Goal: Information Seeking & Learning: Learn about a topic

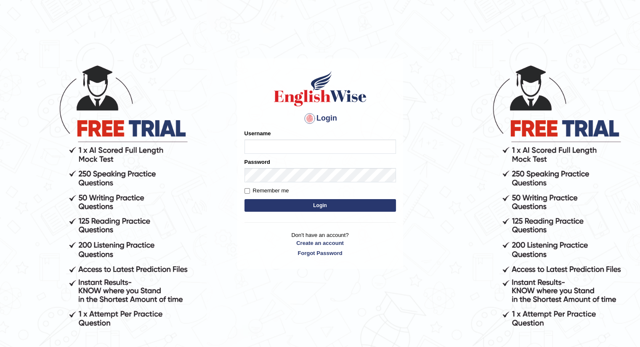
drag, startPoint x: 0, startPoint y: 0, endPoint x: 326, endPoint y: 276, distance: 427.3
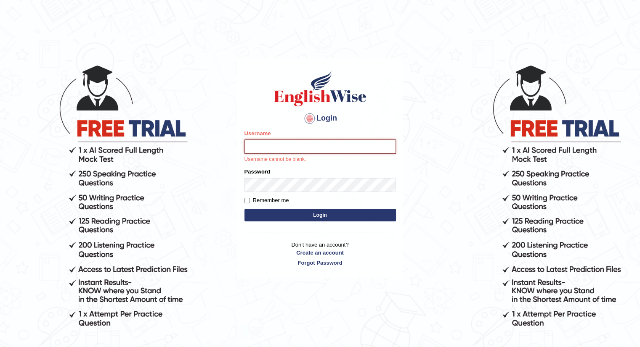
drag, startPoint x: 326, startPoint y: 276, endPoint x: 291, endPoint y: 150, distance: 131.0
click at [291, 150] on input "Username" at bounding box center [319, 147] width 151 height 14
type input "Betul"
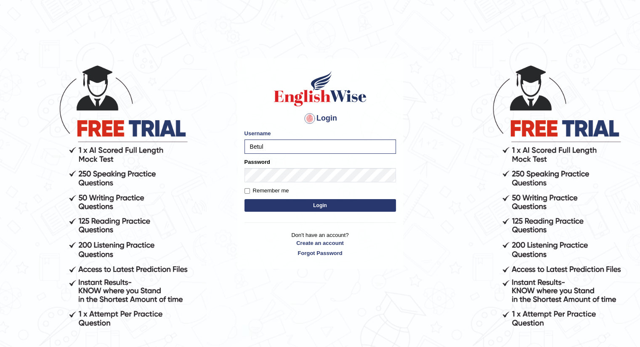
click at [288, 183] on form "Please fix the following errors: Username Betul Password Remember me Login" at bounding box center [319, 172] width 151 height 85
click at [244, 199] on button "Login" at bounding box center [319, 205] width 151 height 13
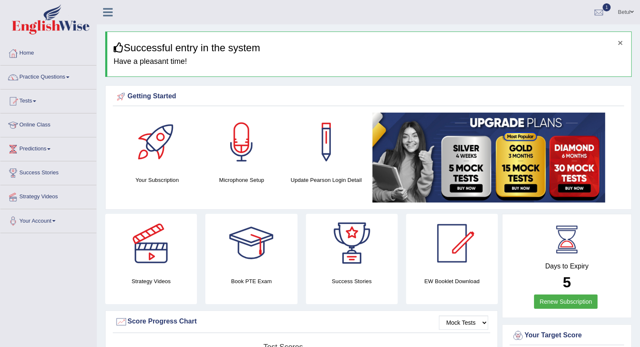
click at [620, 41] on button "×" at bounding box center [619, 42] width 5 height 9
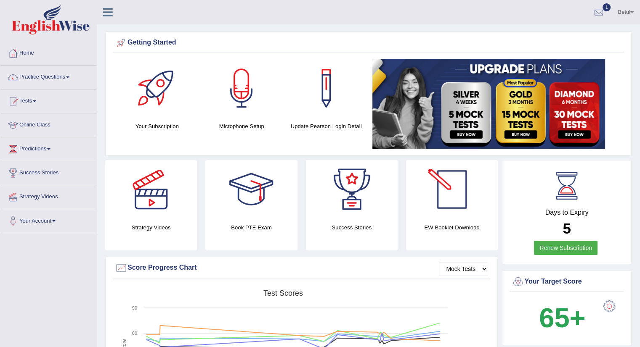
click at [445, 191] on div at bounding box center [451, 189] width 59 height 59
click at [26, 98] on link "Tests" at bounding box center [48, 100] width 96 height 21
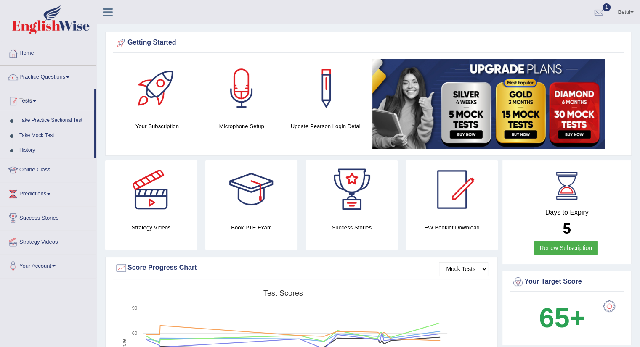
click at [54, 71] on link "Practice Questions" at bounding box center [48, 76] width 96 height 21
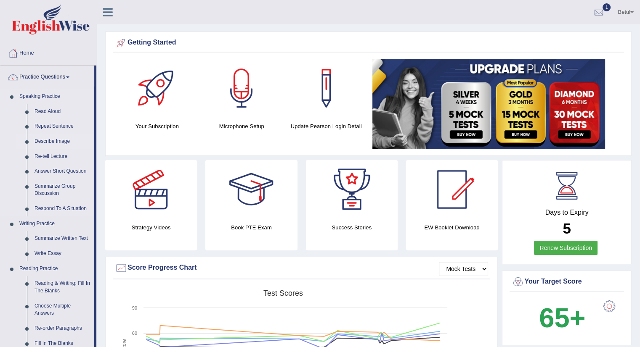
click at [45, 141] on link "Describe Image" at bounding box center [63, 141] width 64 height 15
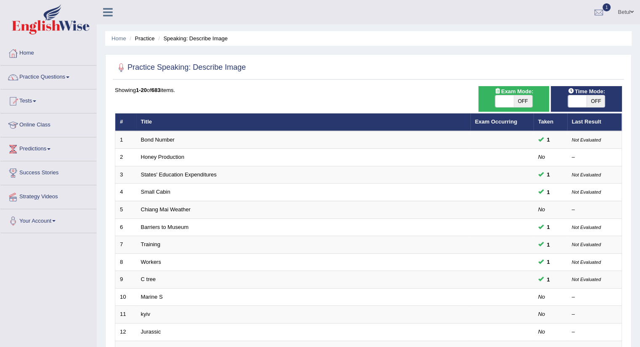
click at [516, 103] on span "OFF" at bounding box center [522, 101] width 19 height 12
checkbox input "true"
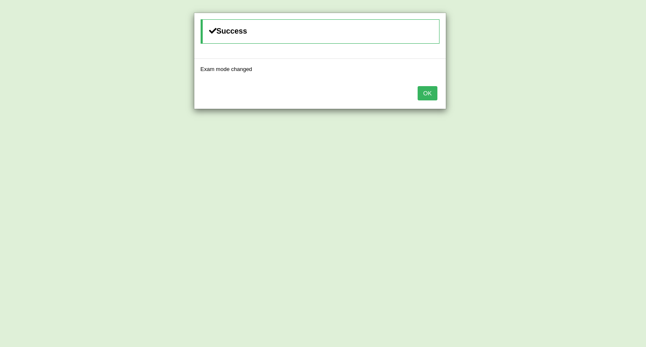
click at [426, 95] on button "OK" at bounding box center [427, 93] width 19 height 14
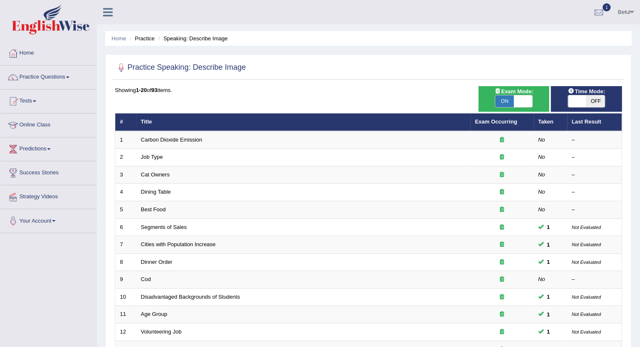
click at [593, 100] on span "OFF" at bounding box center [595, 101] width 19 height 12
checkbox input "true"
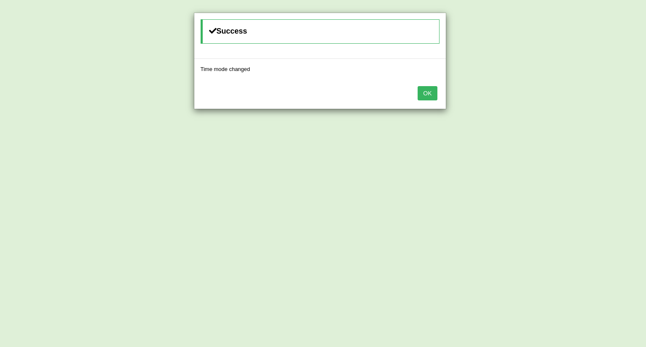
click at [428, 92] on button "OK" at bounding box center [427, 93] width 19 height 14
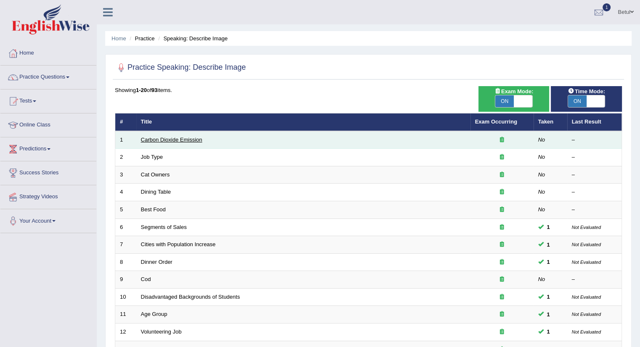
click at [185, 142] on link "Carbon Dioxide Emission" at bounding box center [171, 140] width 61 height 6
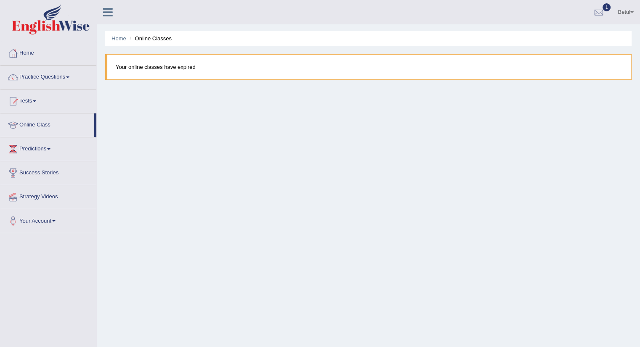
click at [157, 35] on li "Online Classes" at bounding box center [149, 38] width 44 height 8
click at [118, 37] on link "Home" at bounding box center [118, 38] width 15 height 6
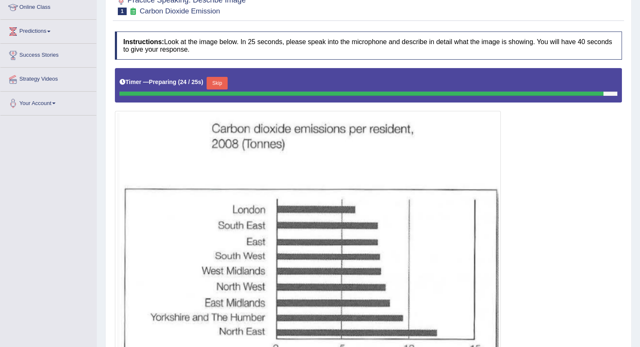
scroll to position [160, 0]
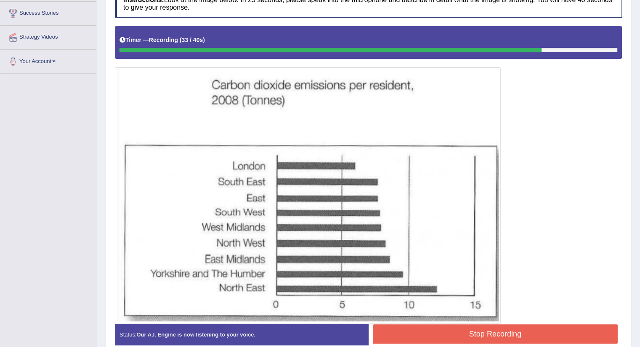
click at [474, 331] on button "Stop Recording" at bounding box center [495, 334] width 245 height 19
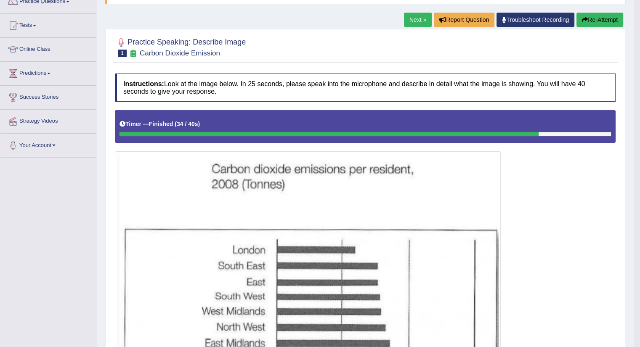
scroll to position [0, 0]
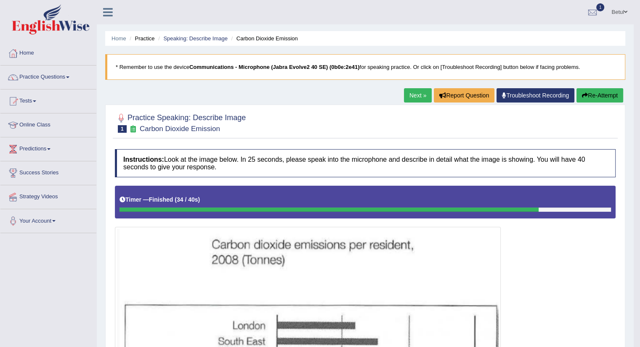
click at [409, 90] on link "Next »" at bounding box center [418, 95] width 28 height 14
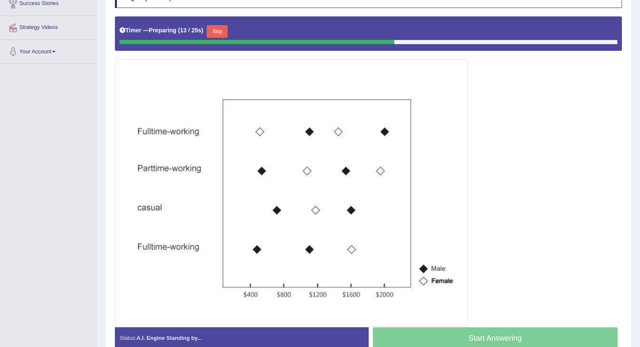
scroll to position [170, 0]
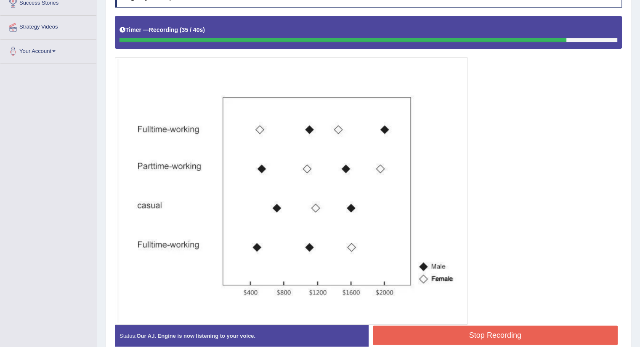
click at [450, 333] on button "Stop Recording" at bounding box center [495, 335] width 245 height 19
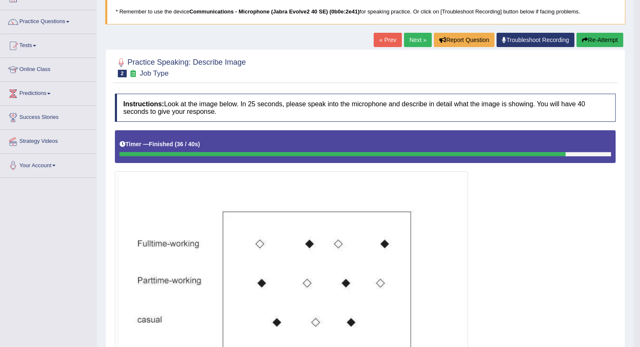
scroll to position [34, 0]
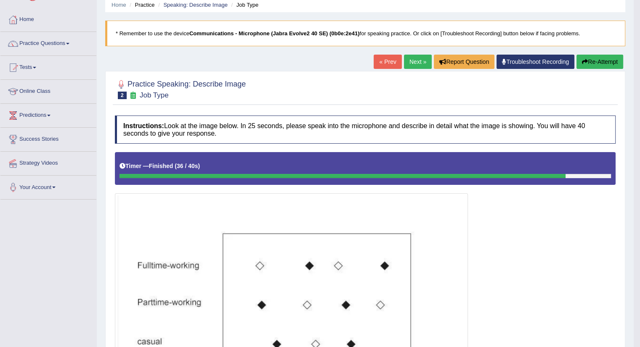
click at [416, 57] on link "Next »" at bounding box center [418, 62] width 28 height 14
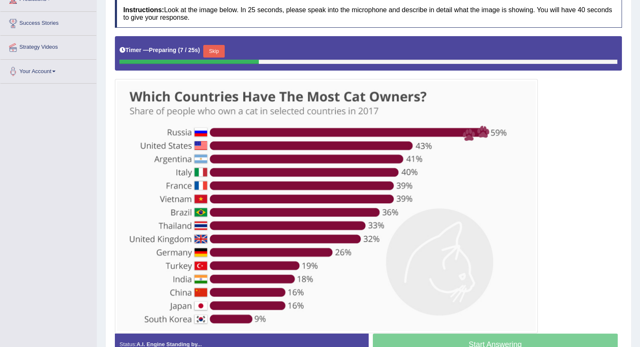
scroll to position [150, 0]
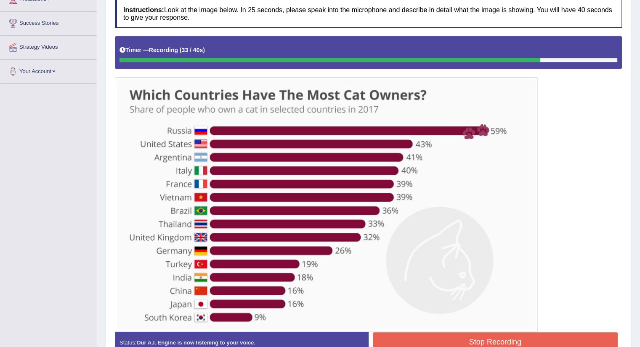
click at [436, 337] on button "Stop Recording" at bounding box center [495, 342] width 245 height 19
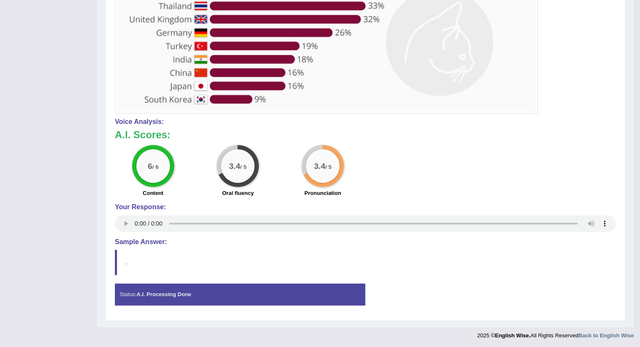
scroll to position [0, 0]
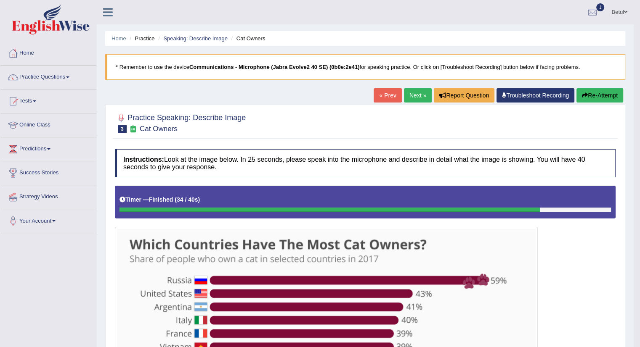
click at [412, 96] on link "Next »" at bounding box center [418, 95] width 28 height 14
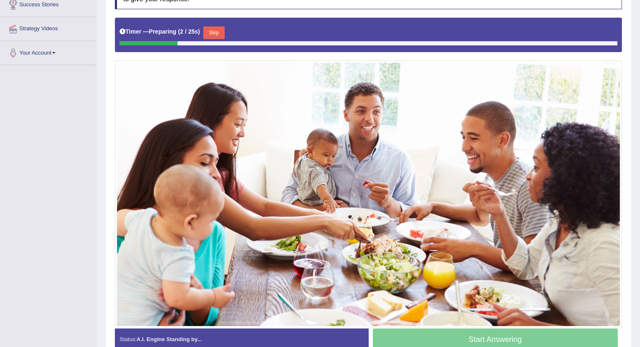
scroll to position [210, 0]
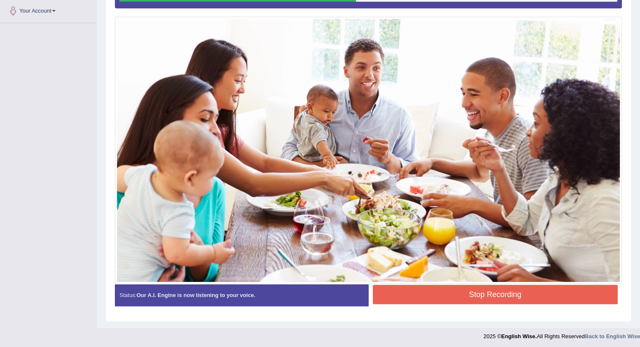
click at [486, 288] on button "Stop Recording" at bounding box center [495, 294] width 245 height 19
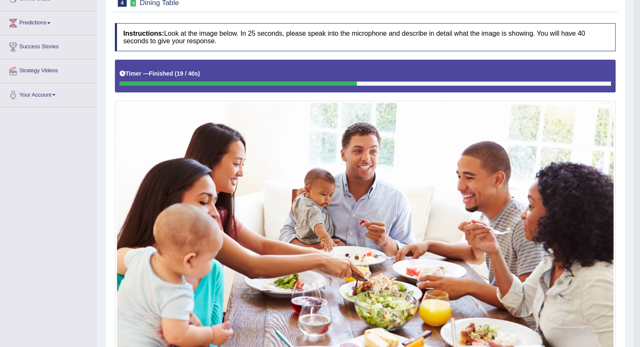
scroll to position [0, 0]
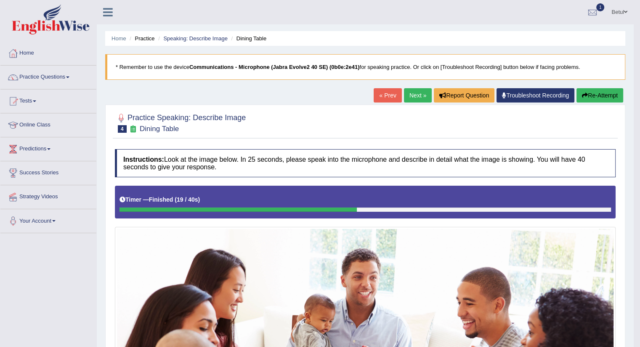
click at [413, 93] on link "Next »" at bounding box center [418, 95] width 28 height 14
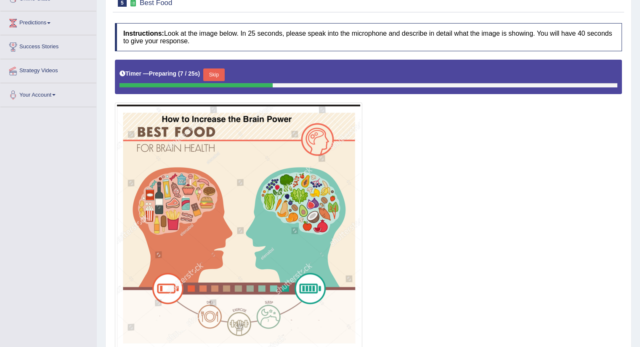
scroll to position [168, 0]
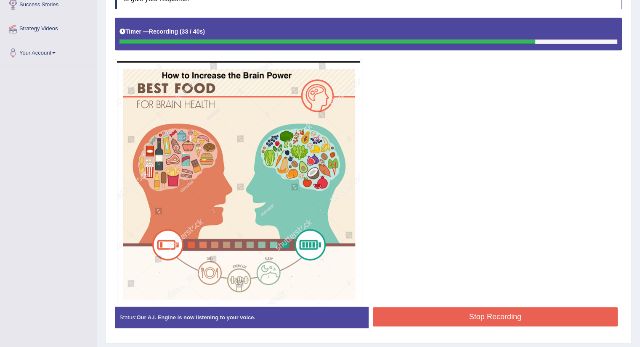
click at [427, 320] on button "Stop Recording" at bounding box center [495, 316] width 245 height 19
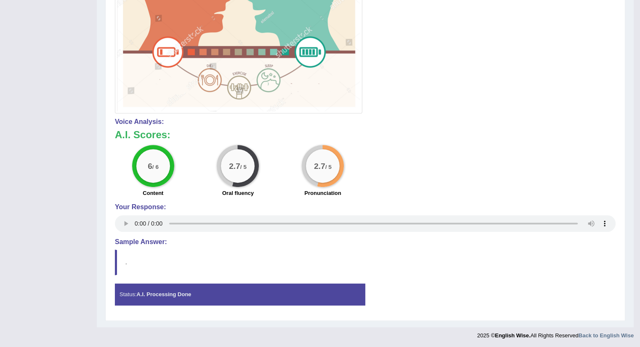
scroll to position [0, 0]
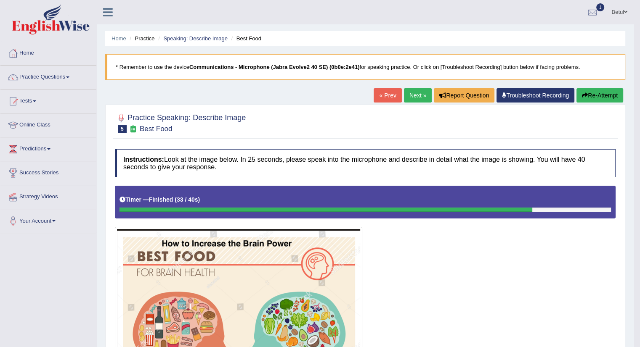
click at [424, 91] on link "Next »" at bounding box center [418, 95] width 28 height 14
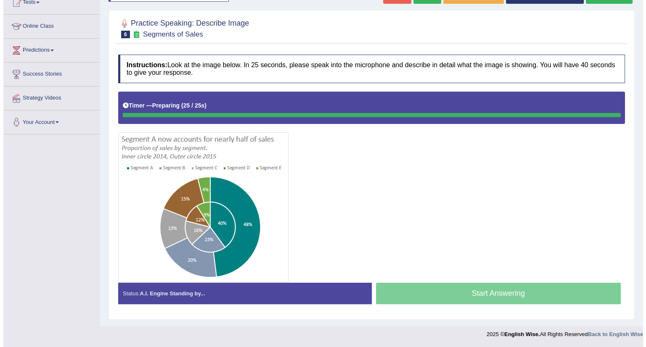
scroll to position [98, 0]
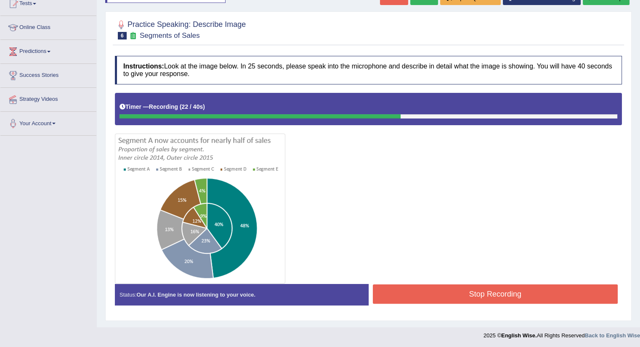
click at [434, 293] on button "Stop Recording" at bounding box center [495, 294] width 245 height 19
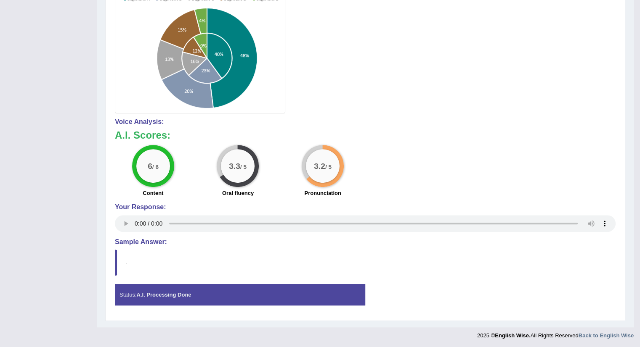
scroll to position [0, 0]
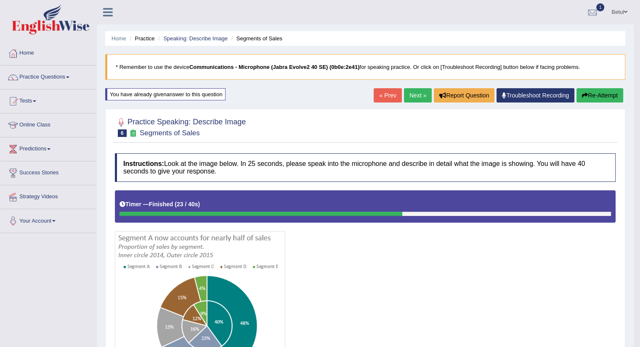
click at [421, 95] on link "Next »" at bounding box center [418, 95] width 28 height 14
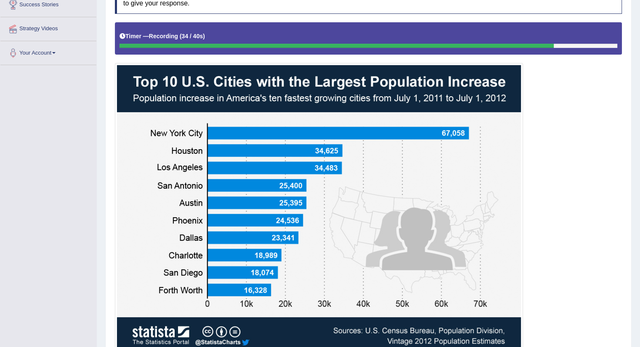
scroll to position [239, 0]
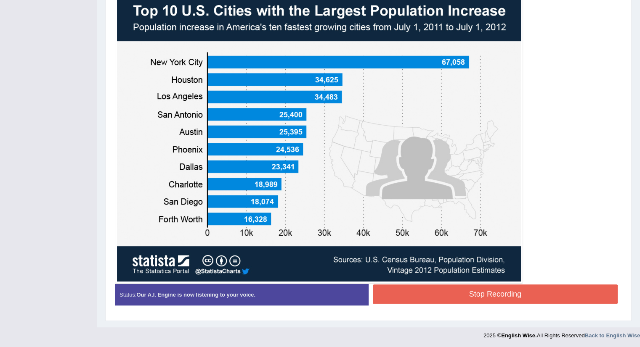
click at [495, 295] on button "Stop Recording" at bounding box center [495, 294] width 245 height 19
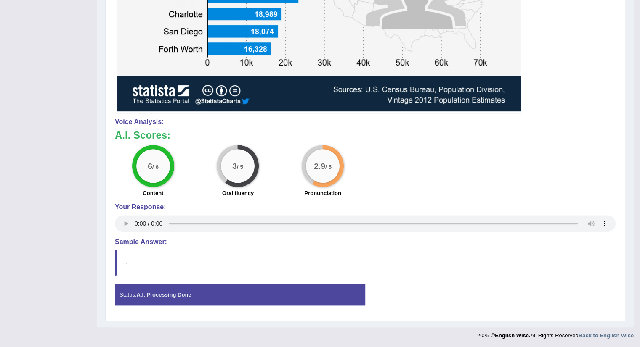
scroll to position [0, 0]
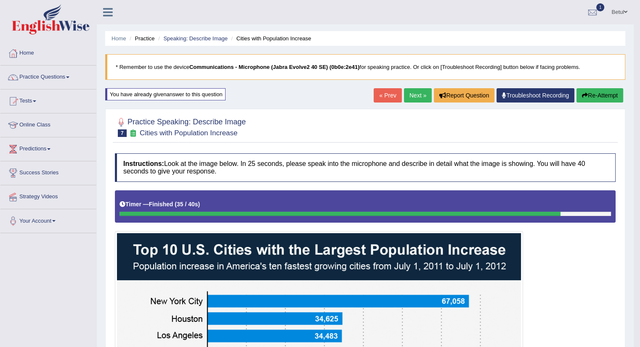
click at [416, 95] on link "Next »" at bounding box center [418, 95] width 28 height 14
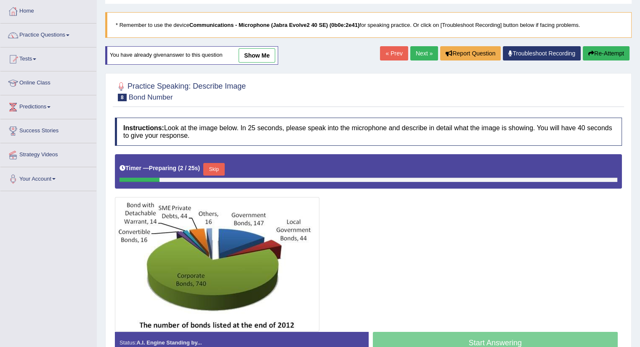
scroll to position [84, 0]
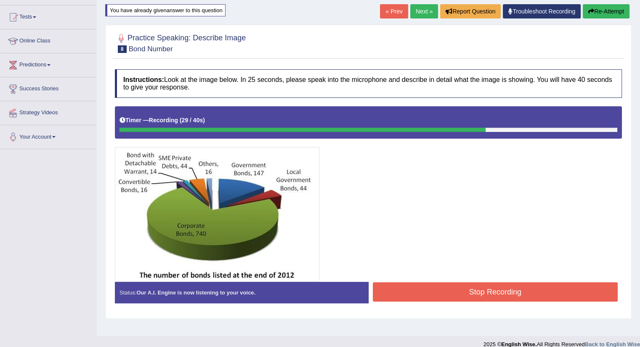
click at [473, 299] on button "Stop Recording" at bounding box center [495, 292] width 245 height 19
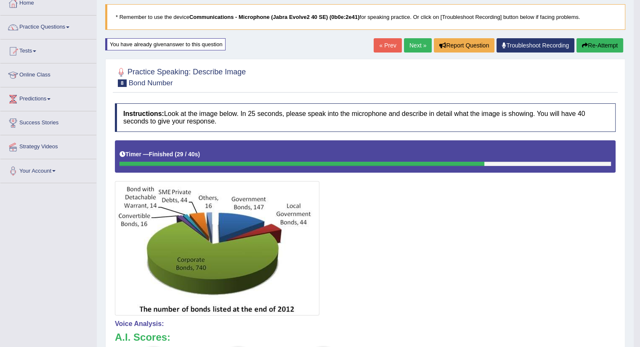
scroll to position [0, 0]
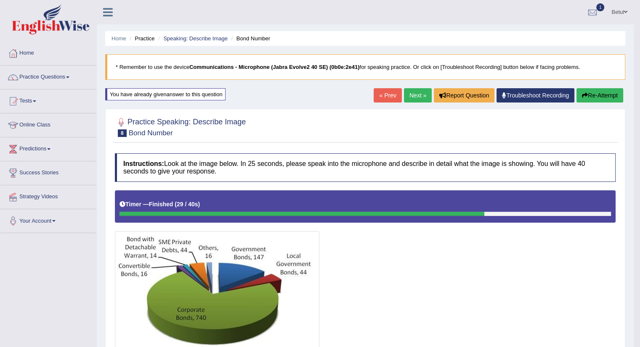
click at [412, 95] on link "Next »" at bounding box center [418, 95] width 28 height 14
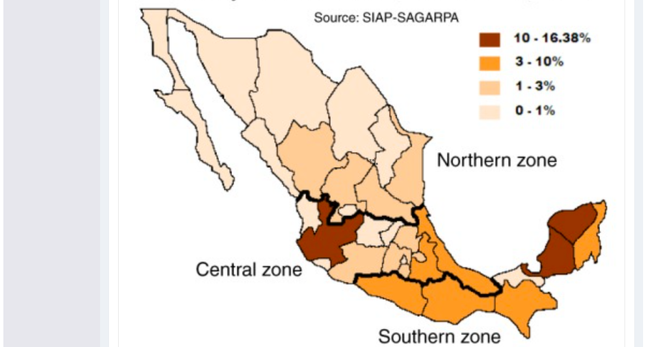
scroll to position [326, 0]
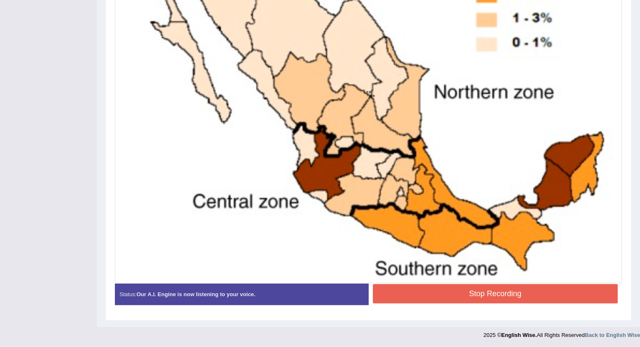
click at [453, 300] on button "Stop Recording" at bounding box center [495, 293] width 245 height 19
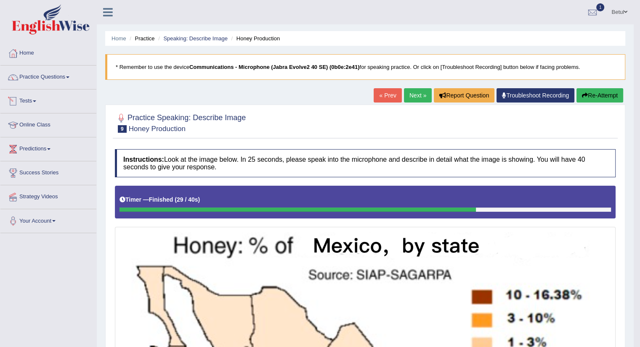
scroll to position [1, 0]
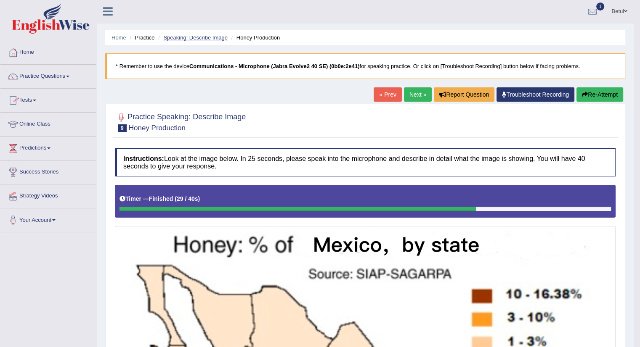
click at [209, 37] on link "Speaking: Describe Image" at bounding box center [195, 37] width 64 height 6
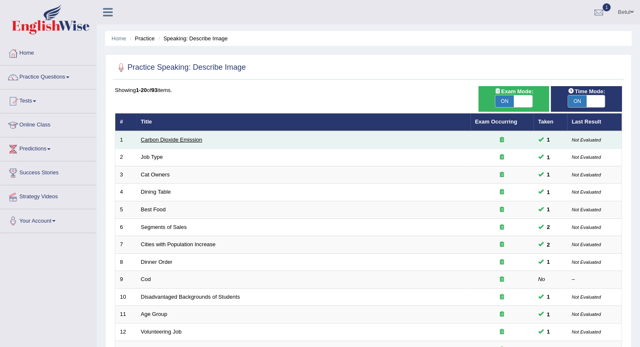
click at [194, 139] on link "Carbon Dioxide Emission" at bounding box center [171, 140] width 61 height 6
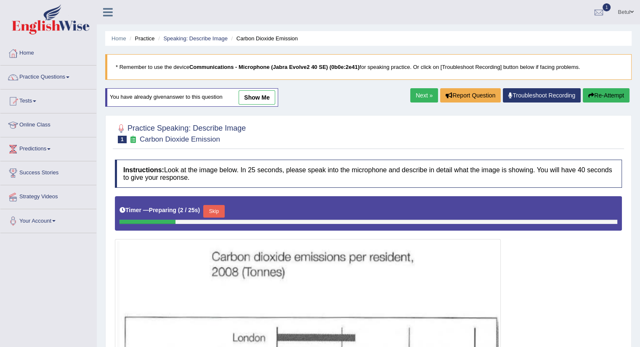
click at [252, 102] on link "show me" at bounding box center [256, 97] width 37 height 14
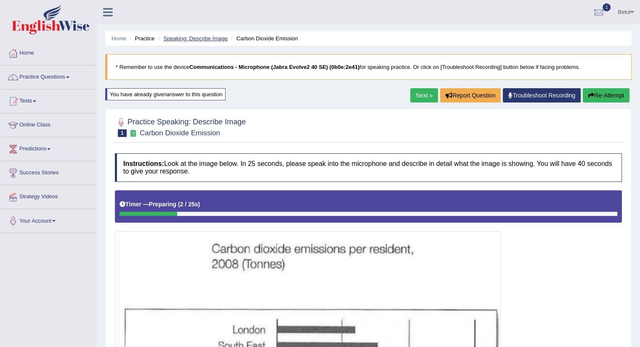
click at [207, 38] on link "Speaking: Describe Image" at bounding box center [195, 38] width 64 height 6
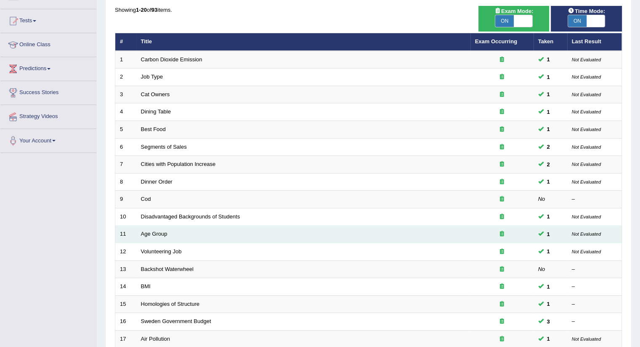
scroll to position [92, 0]
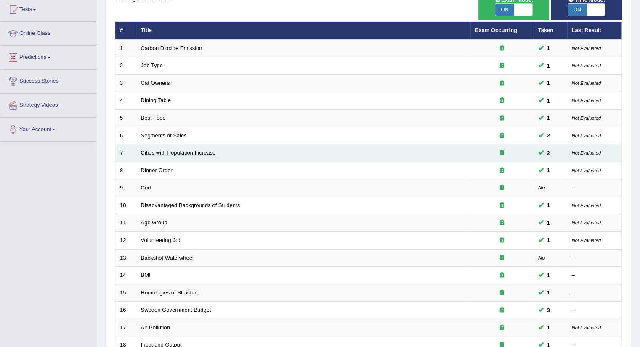
click at [169, 153] on link "Cities with Population Increase" at bounding box center [178, 153] width 75 height 6
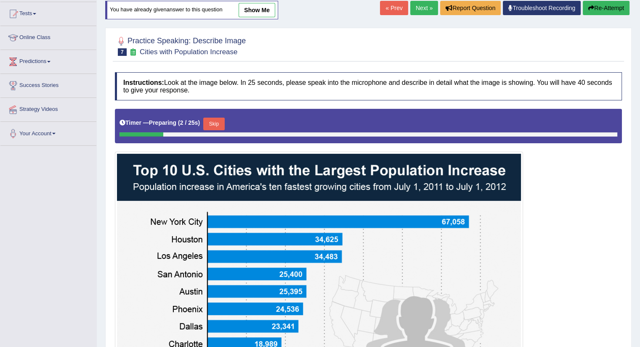
scroll to position [85, 0]
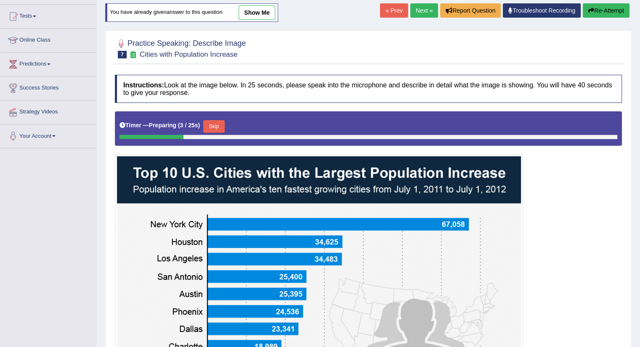
click at [264, 10] on link "show me" at bounding box center [256, 12] width 37 height 14
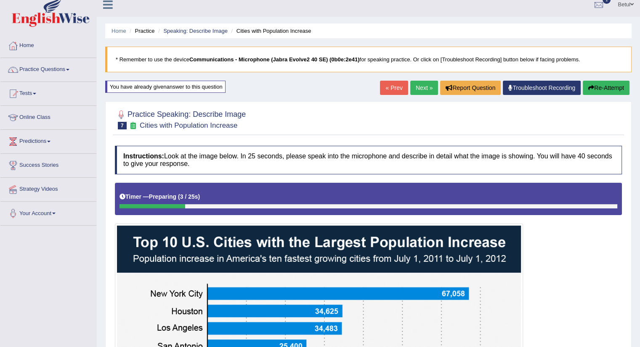
scroll to position [0, 0]
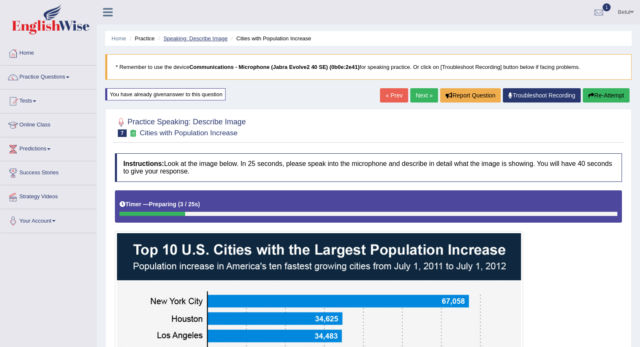
click at [209, 39] on link "Speaking: Describe Image" at bounding box center [195, 38] width 64 height 6
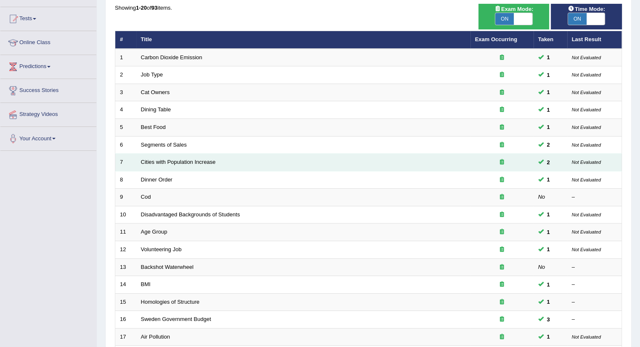
scroll to position [83, 0]
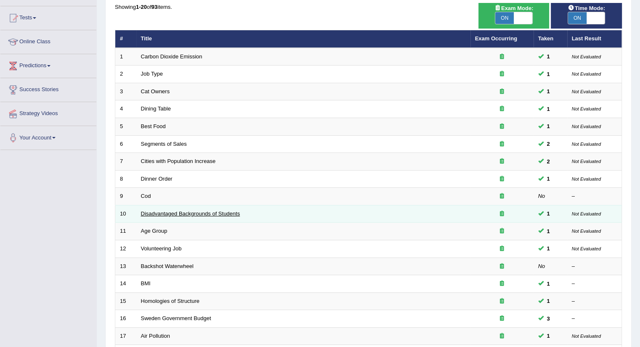
click at [182, 211] on link "Disadvantaged Backgrounds of Students" at bounding box center [190, 214] width 99 height 6
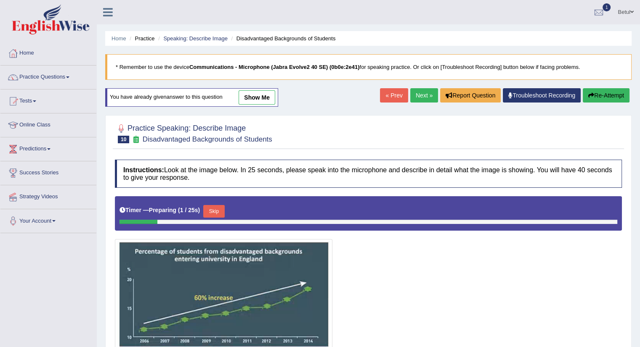
click at [267, 99] on link "show me" at bounding box center [256, 97] width 37 height 14
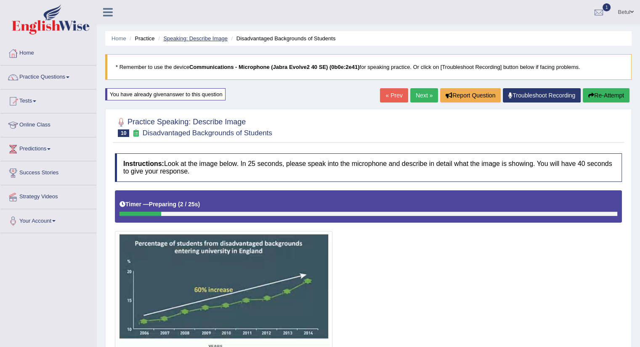
click at [214, 37] on link "Speaking: Describe Image" at bounding box center [195, 38] width 64 height 6
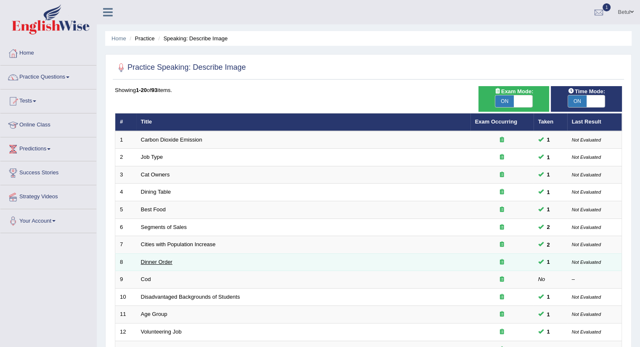
click at [166, 260] on link "Dinner Order" at bounding box center [157, 262] width 32 height 6
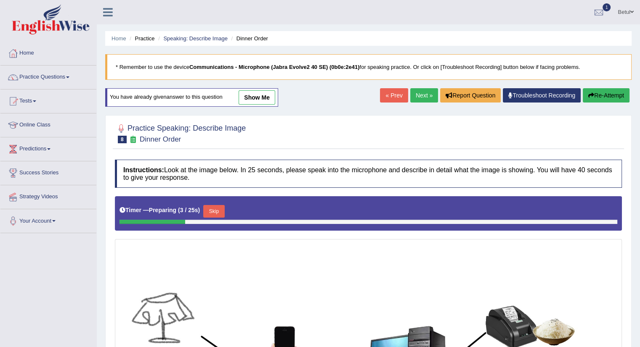
click at [267, 93] on link "show me" at bounding box center [256, 97] width 37 height 14
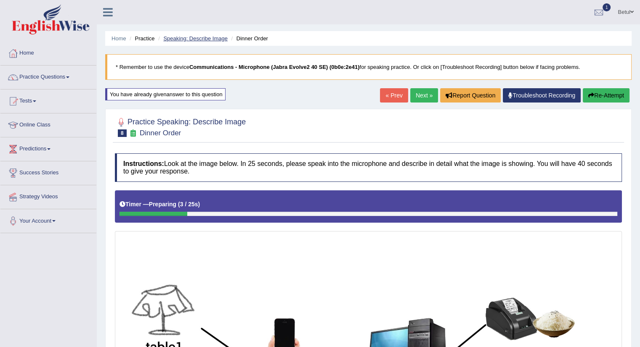
click at [199, 38] on link "Speaking: Describe Image" at bounding box center [195, 38] width 64 height 6
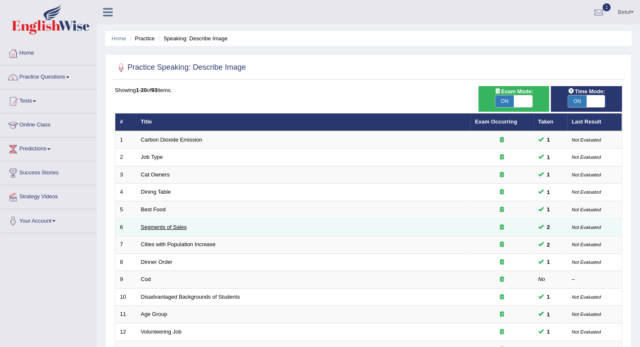
click at [180, 228] on link "Segments of Sales" at bounding box center [164, 227] width 46 height 6
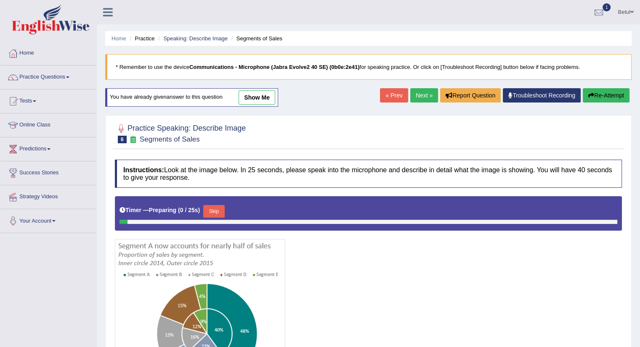
scroll to position [50, 0]
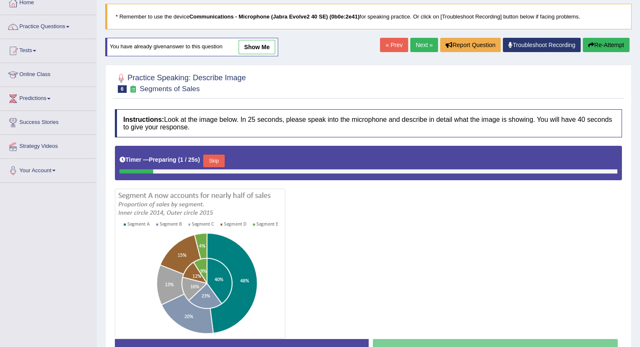
click at [270, 51] on link "show me" at bounding box center [256, 47] width 37 height 14
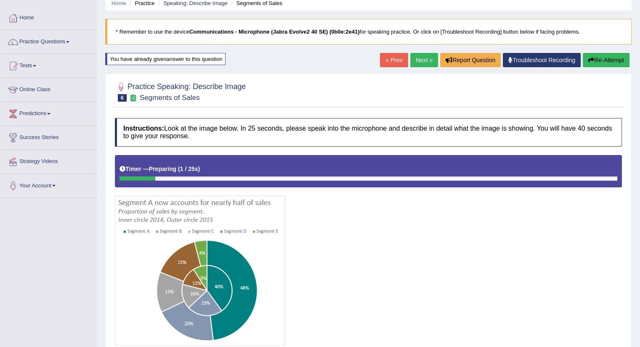
scroll to position [32, 0]
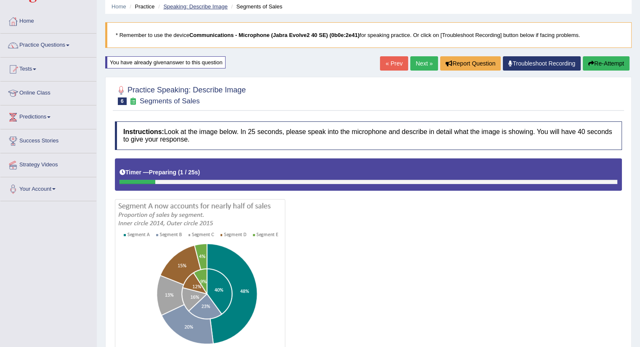
click at [202, 8] on link "Speaking: Describe Image" at bounding box center [195, 6] width 64 height 6
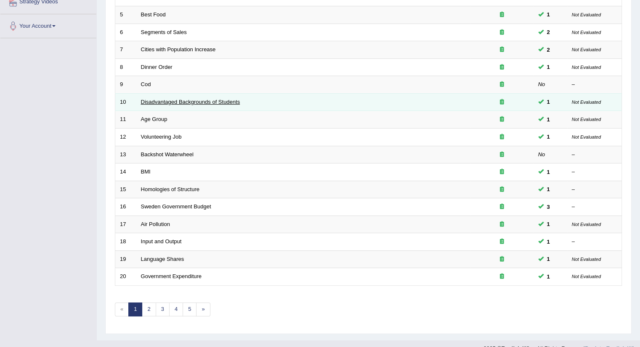
scroll to position [207, 0]
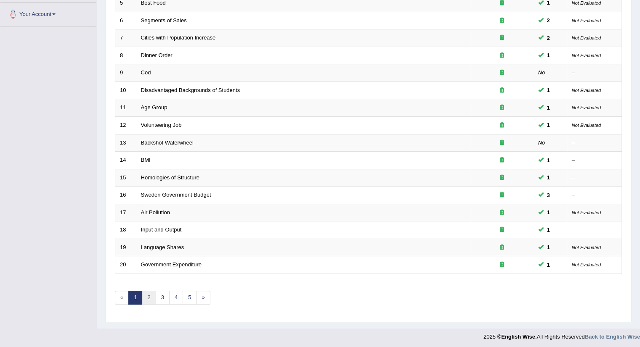
click at [144, 296] on link "2" at bounding box center [149, 298] width 14 height 14
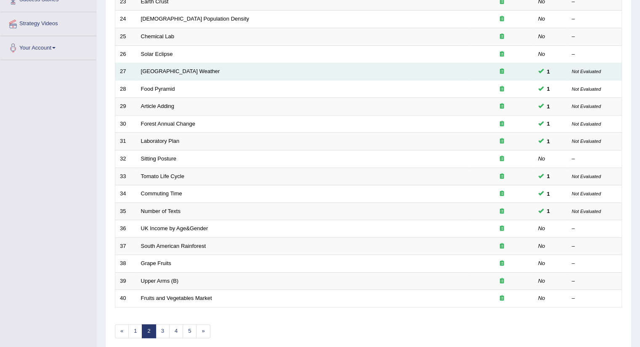
scroll to position [174, 0]
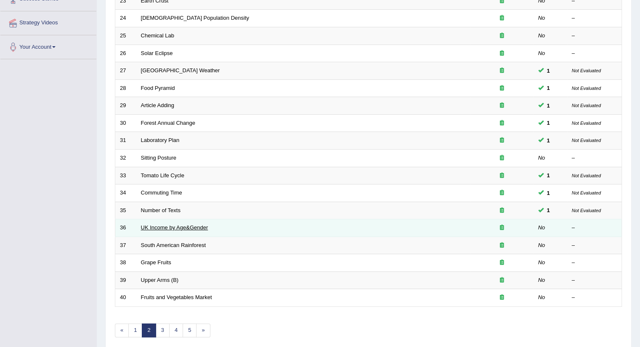
click at [185, 229] on link "UK Income by Age&Gender" at bounding box center [174, 228] width 67 height 6
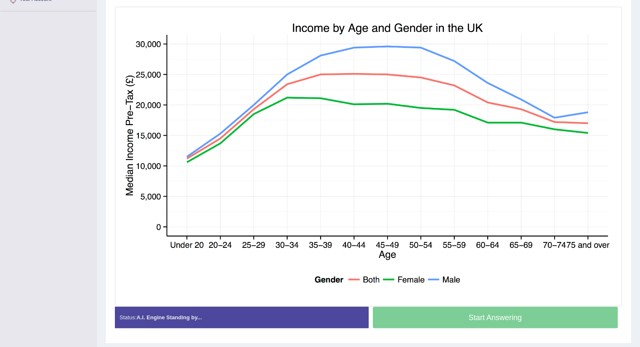
scroll to position [221, 0]
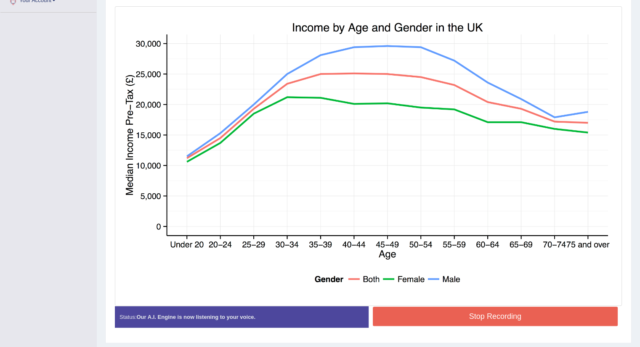
click at [449, 317] on button "Stop Recording" at bounding box center [495, 316] width 245 height 19
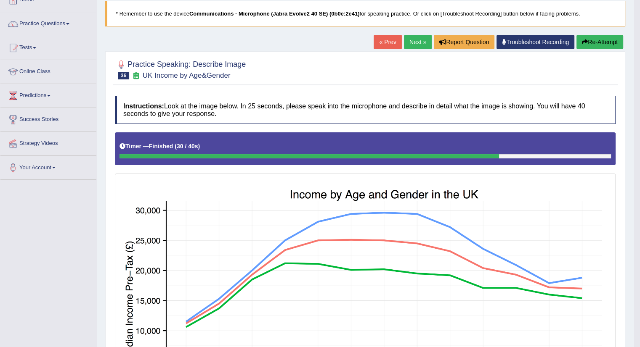
scroll to position [50, 0]
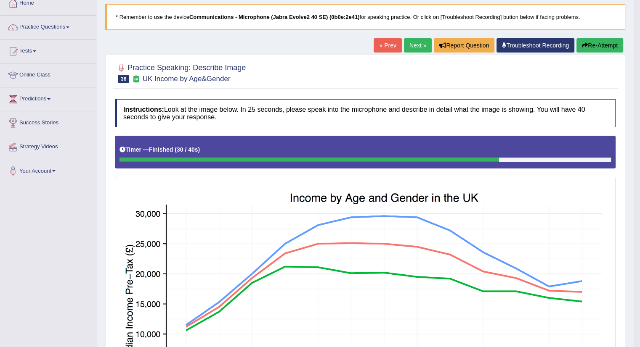
click at [407, 46] on link "Next »" at bounding box center [418, 45] width 28 height 14
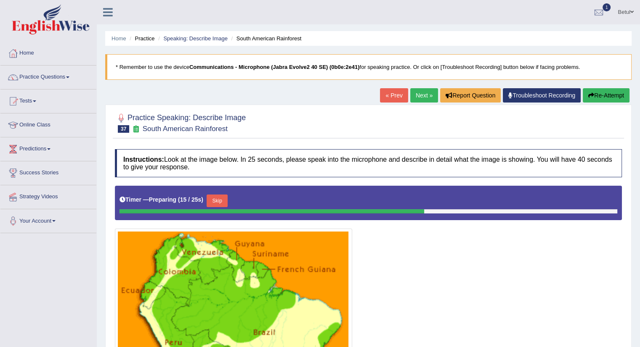
click at [424, 100] on link "Next »" at bounding box center [424, 95] width 28 height 14
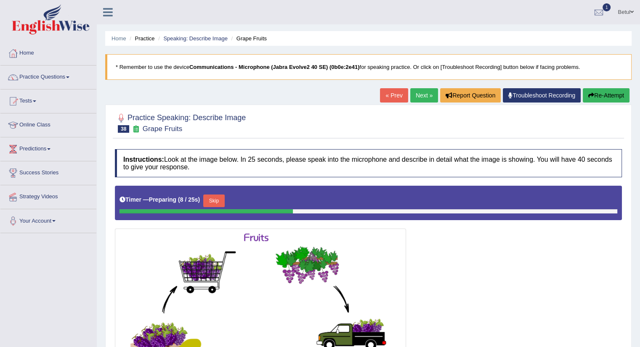
click at [421, 95] on link "Next »" at bounding box center [424, 95] width 28 height 14
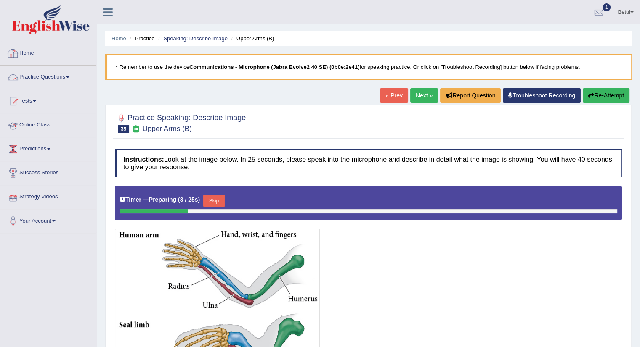
click at [50, 84] on link "Practice Questions" at bounding box center [48, 76] width 96 height 21
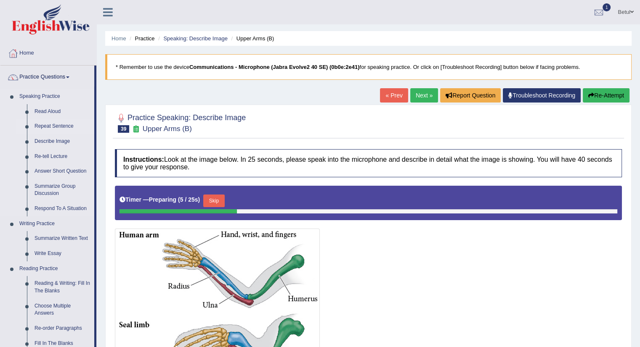
click at [57, 128] on link "Repeat Sentence" at bounding box center [63, 126] width 64 height 15
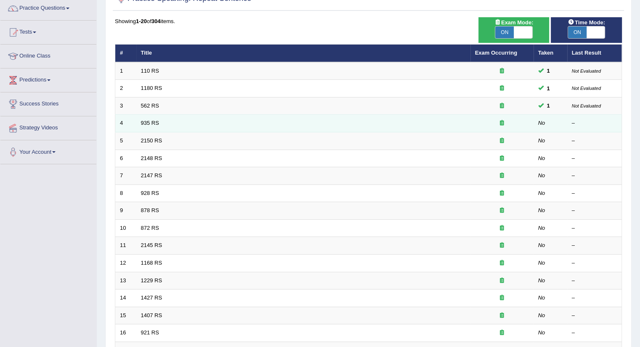
scroll to position [69, 0]
click at [148, 122] on link "935 RS" at bounding box center [150, 123] width 18 height 6
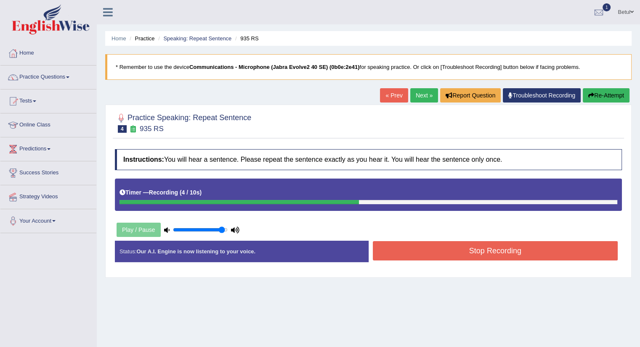
click at [448, 251] on button "Stop Recording" at bounding box center [495, 250] width 245 height 19
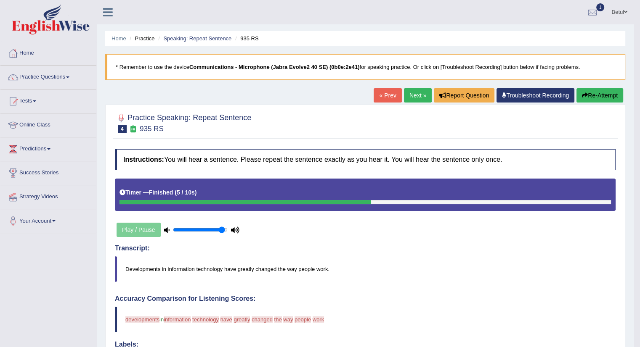
click at [415, 94] on link "Next »" at bounding box center [418, 95] width 28 height 14
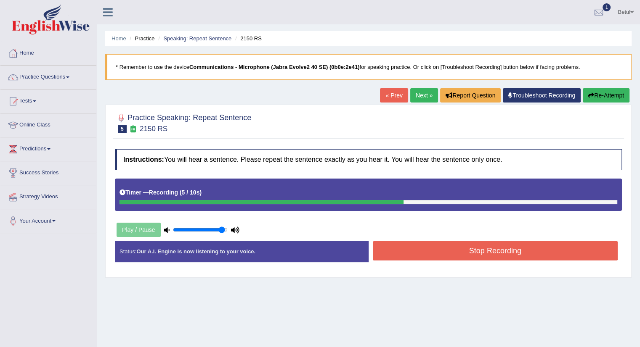
click at [471, 248] on button "Stop Recording" at bounding box center [495, 250] width 245 height 19
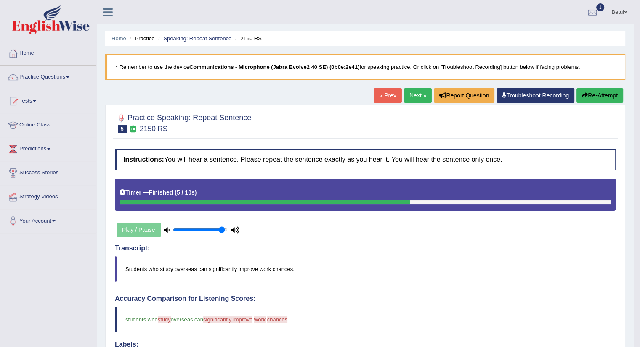
click at [413, 93] on link "Next »" at bounding box center [418, 95] width 28 height 14
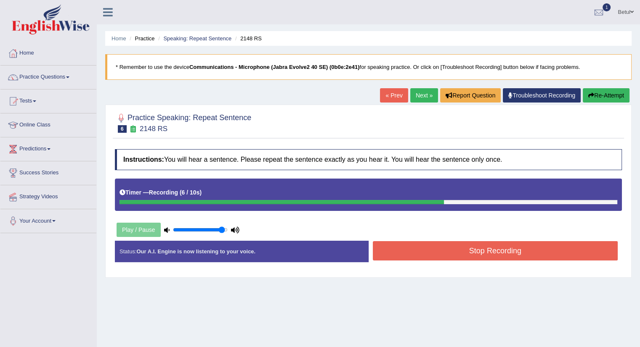
click at [408, 251] on button "Stop Recording" at bounding box center [495, 250] width 245 height 19
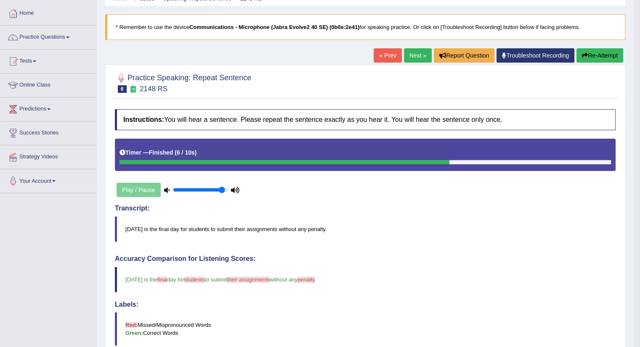
scroll to position [34, 0]
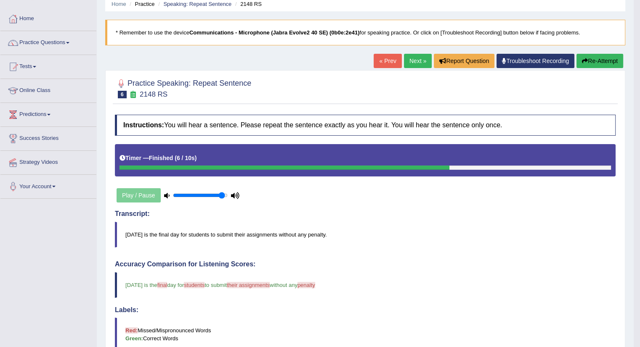
click at [419, 60] on link "Next »" at bounding box center [418, 61] width 28 height 14
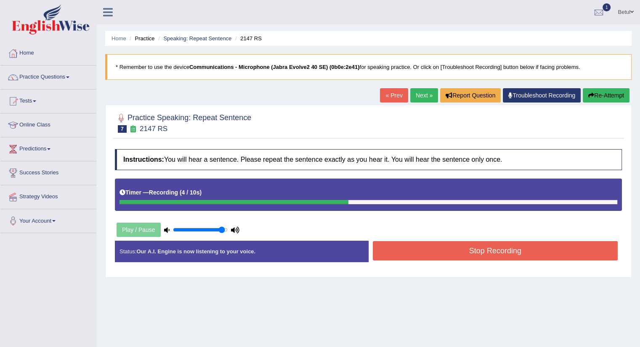
click at [483, 241] on button "Stop Recording" at bounding box center [495, 250] width 245 height 19
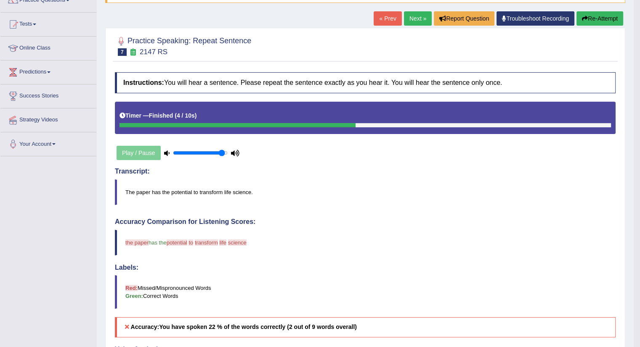
scroll to position [31, 0]
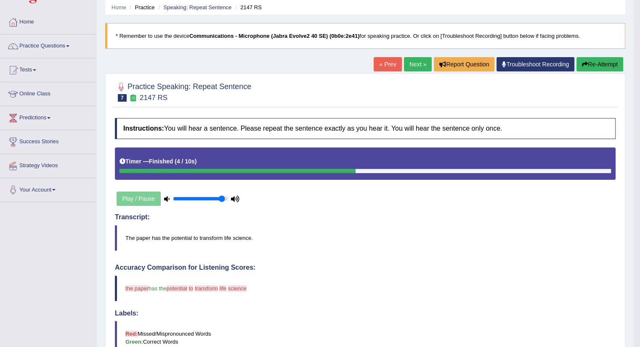
click at [416, 68] on link "Next »" at bounding box center [418, 64] width 28 height 14
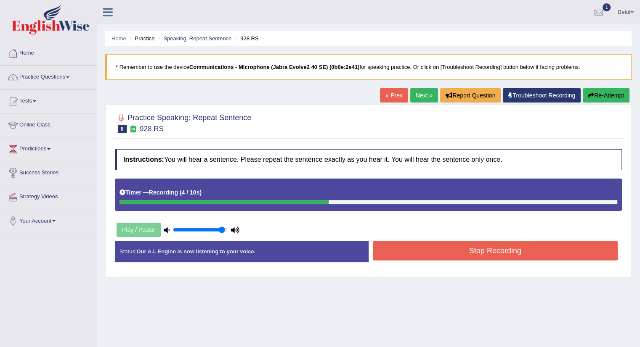
click at [426, 249] on button "Stop Recording" at bounding box center [495, 250] width 245 height 19
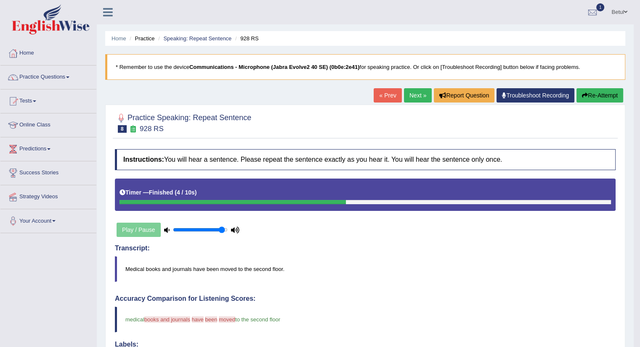
click at [416, 93] on link "Next »" at bounding box center [418, 95] width 28 height 14
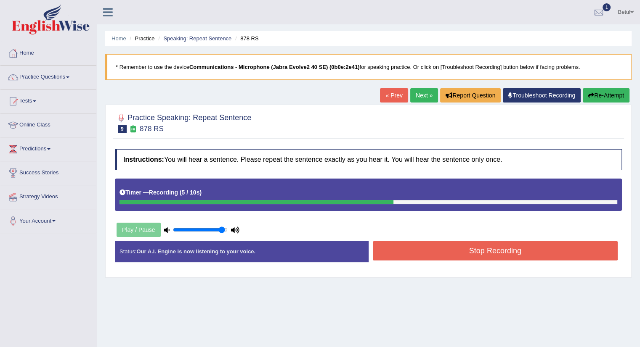
click at [473, 250] on button "Stop Recording" at bounding box center [495, 250] width 245 height 19
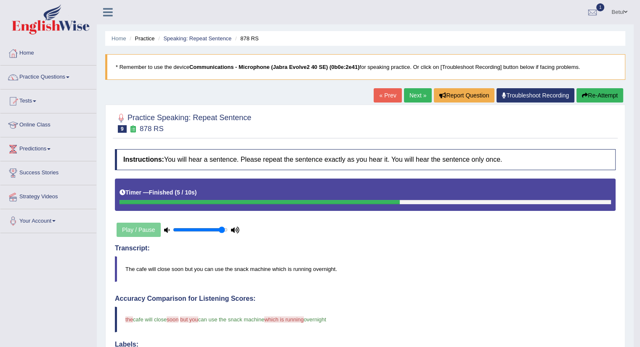
click at [419, 97] on link "Next »" at bounding box center [418, 95] width 28 height 14
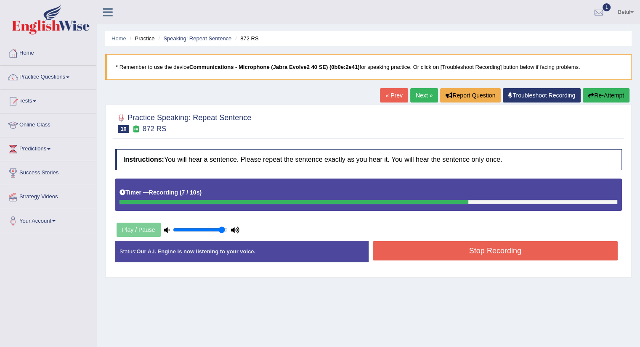
click at [449, 245] on button "Stop Recording" at bounding box center [495, 250] width 245 height 19
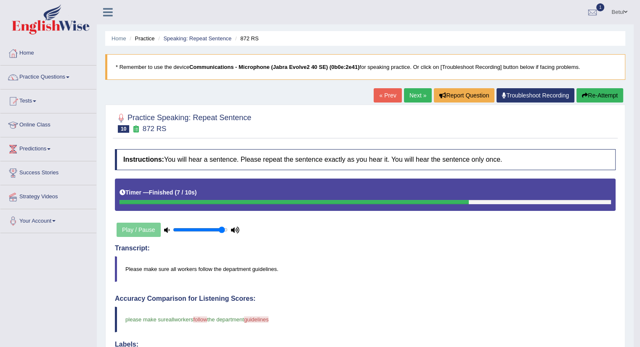
click at [413, 99] on link "Next »" at bounding box center [418, 95] width 28 height 14
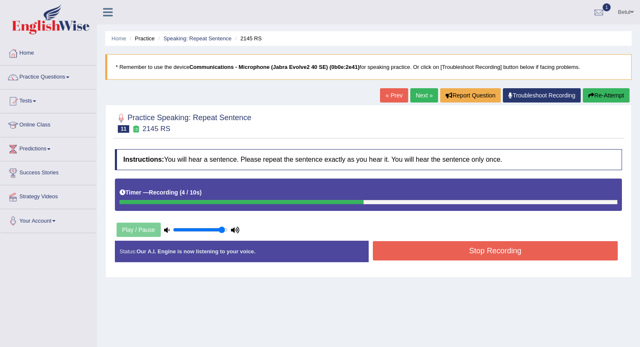
click at [408, 245] on button "Stop Recording" at bounding box center [495, 250] width 245 height 19
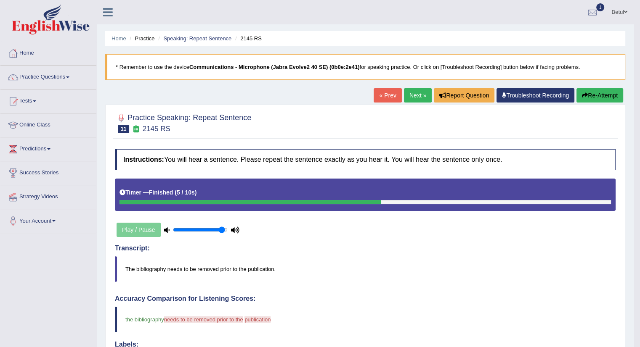
click at [417, 94] on link "Next »" at bounding box center [418, 95] width 28 height 14
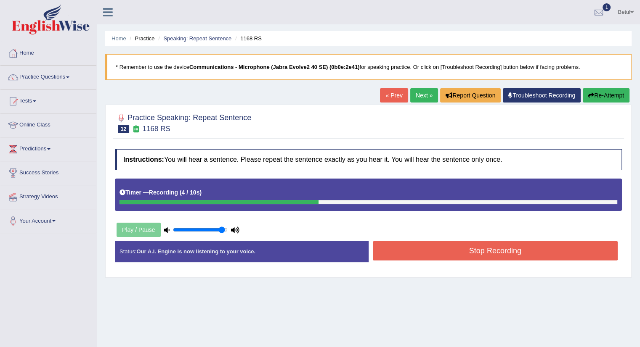
click at [456, 246] on button "Stop Recording" at bounding box center [495, 250] width 245 height 19
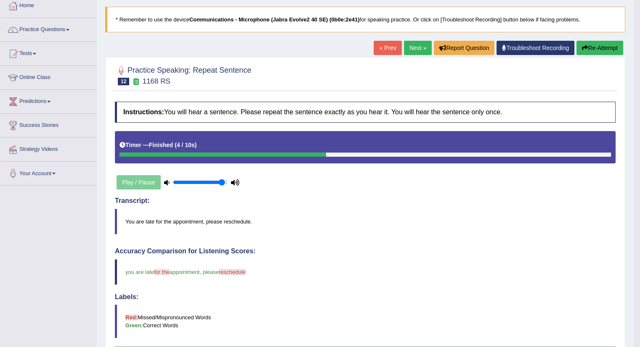
scroll to position [28, 0]
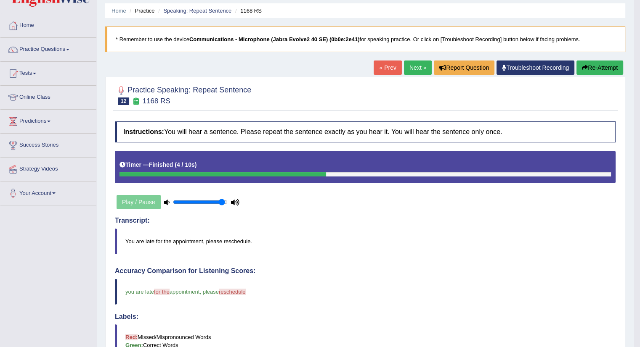
click at [593, 69] on button "Re-Attempt" at bounding box center [599, 68] width 47 height 14
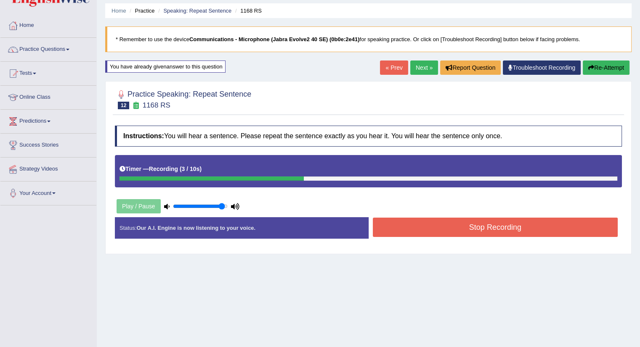
click at [413, 227] on button "Stop Recording" at bounding box center [495, 227] width 245 height 19
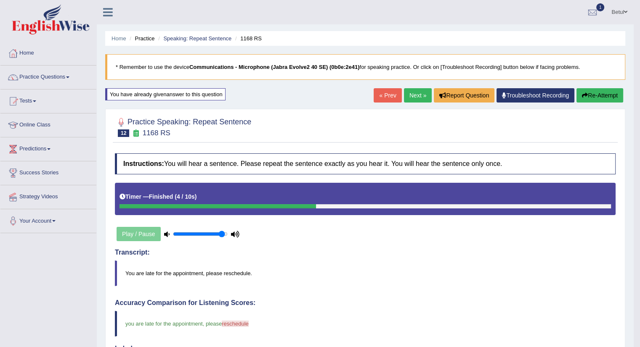
click at [420, 91] on link "Next »" at bounding box center [418, 95] width 28 height 14
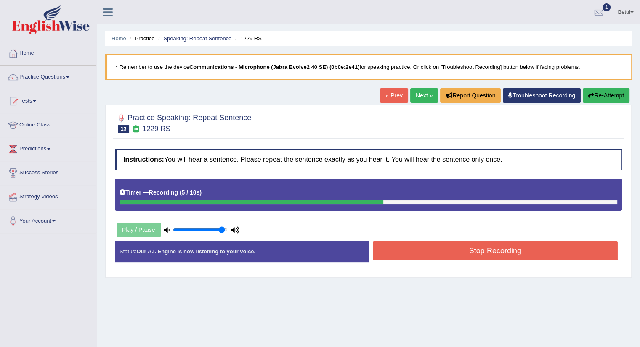
click at [486, 250] on button "Stop Recording" at bounding box center [495, 250] width 245 height 19
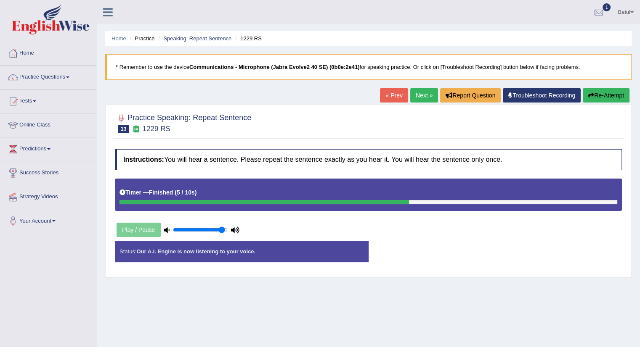
click at [486, 250] on div "Status: Our A.I. Engine is now listening to your voice. Start Answering Stop Re…" at bounding box center [368, 256] width 507 height 30
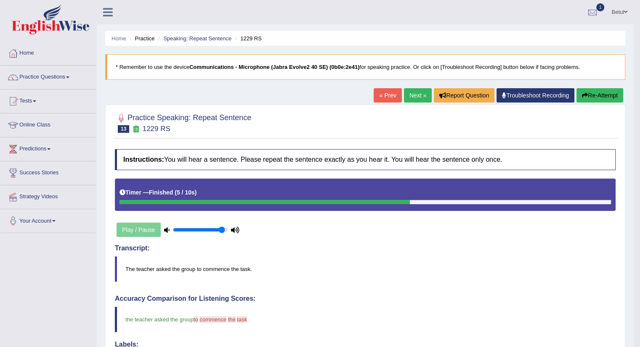
click at [416, 93] on link "Next »" at bounding box center [418, 95] width 28 height 14
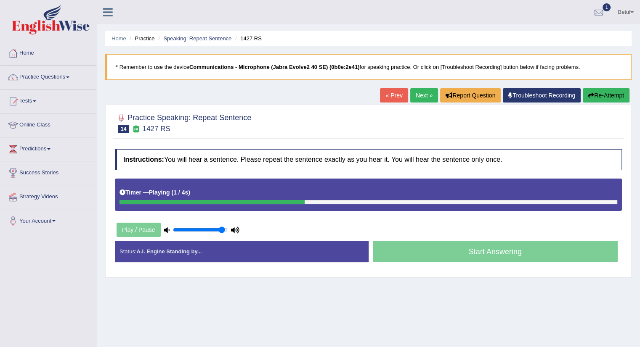
click at [519, 271] on div "Instructions: You will hear a sentence. Please repeat the sentence exactly as y…" at bounding box center [368, 209] width 511 height 128
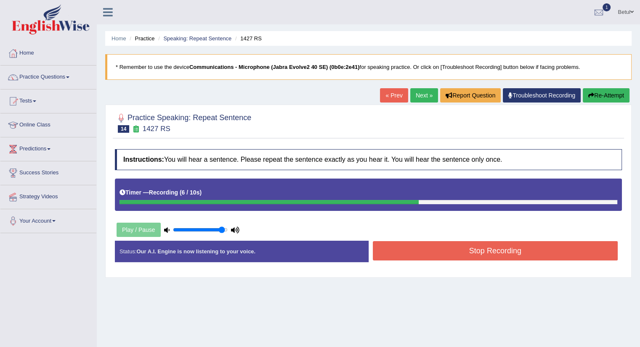
click at [476, 254] on button "Stop Recording" at bounding box center [495, 250] width 245 height 19
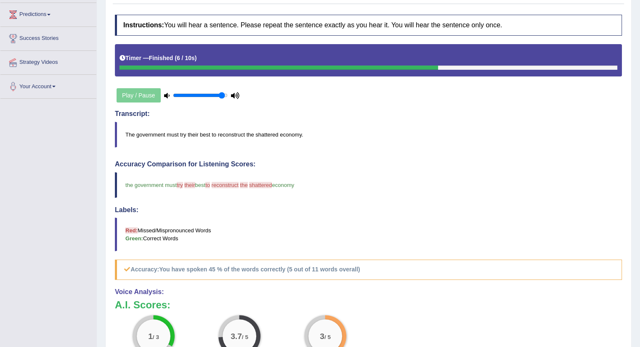
scroll to position [135, 0]
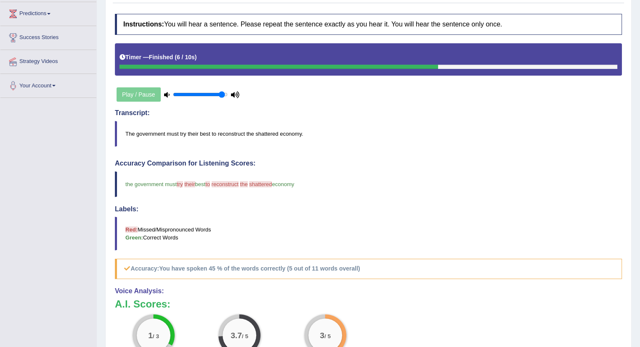
click at [380, 133] on blockquote "The government must try their best to reconstruct the shattered economy." at bounding box center [368, 134] width 507 height 26
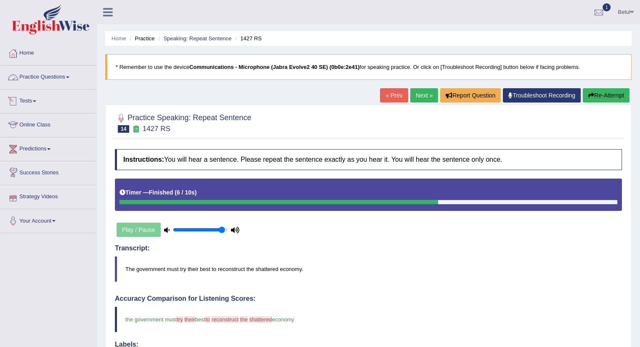
click at [34, 80] on link "Practice Questions" at bounding box center [48, 76] width 96 height 21
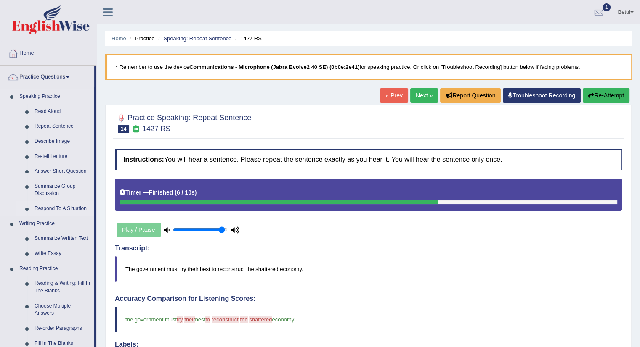
click at [51, 209] on link "Respond To A Situation" at bounding box center [63, 208] width 64 height 15
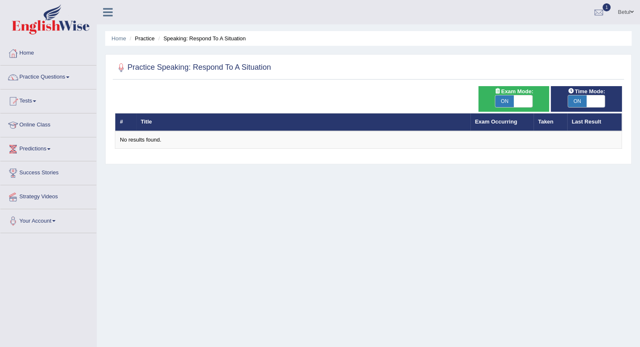
click at [509, 103] on span "ON" at bounding box center [504, 101] width 19 height 12
checkbox input "false"
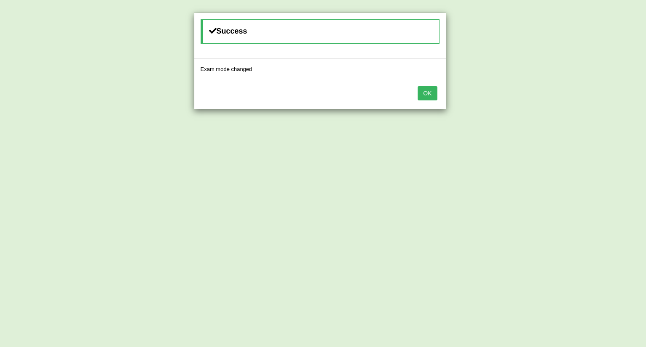
click at [425, 96] on button "OK" at bounding box center [427, 93] width 19 height 14
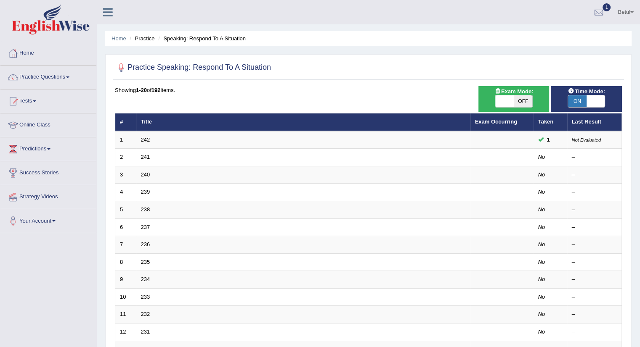
click at [582, 99] on span "ON" at bounding box center [577, 101] width 19 height 12
checkbox input "false"
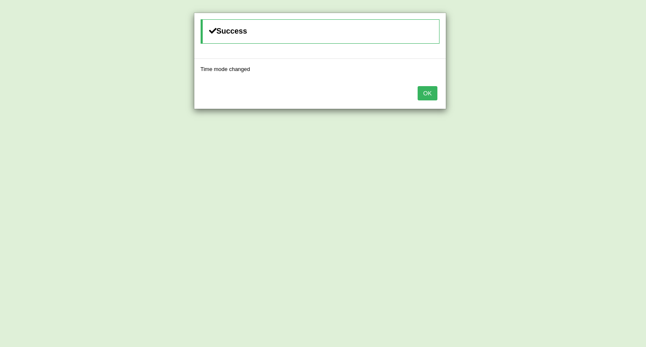
click at [424, 95] on button "OK" at bounding box center [427, 93] width 19 height 14
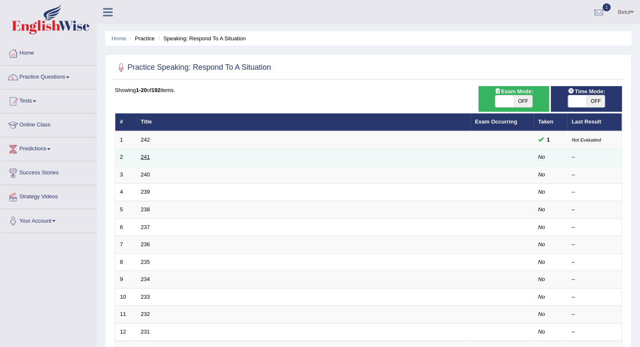
click at [146, 157] on link "241" at bounding box center [145, 157] width 9 height 6
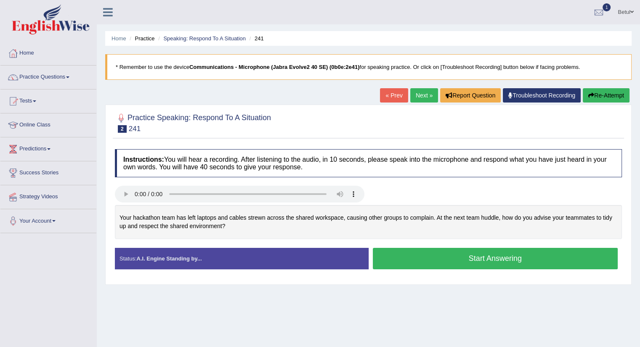
click at [432, 251] on button "Start Answering" at bounding box center [495, 258] width 245 height 21
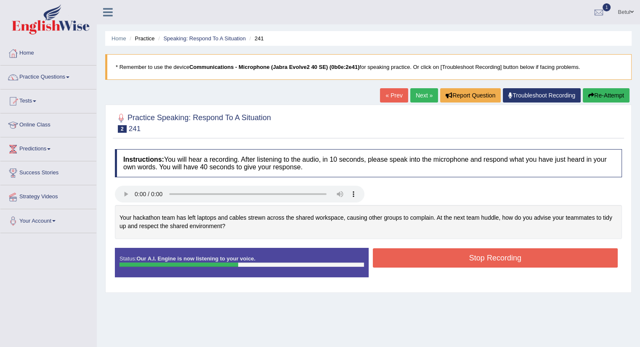
click at [413, 257] on button "Stop Recording" at bounding box center [495, 258] width 245 height 19
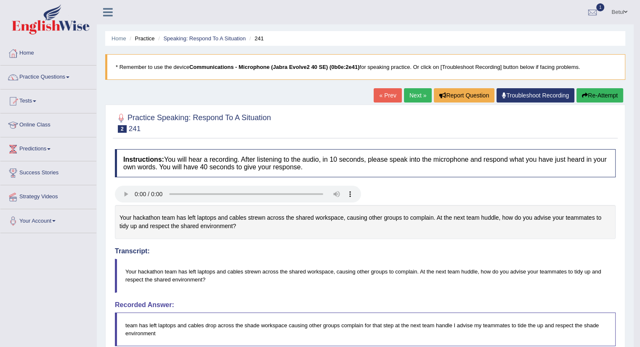
click at [411, 98] on link "Next »" at bounding box center [418, 95] width 28 height 14
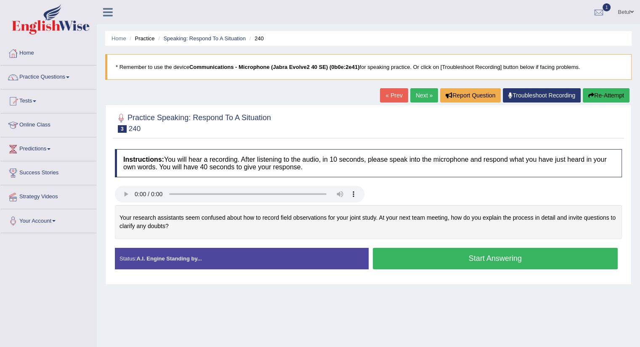
click at [466, 264] on button "Start Answering" at bounding box center [495, 258] width 245 height 21
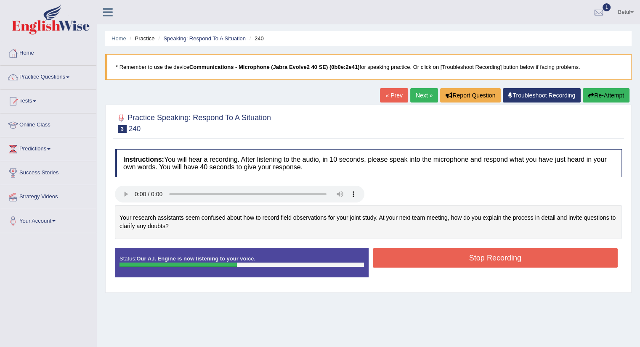
click at [450, 257] on button "Stop Recording" at bounding box center [495, 258] width 245 height 19
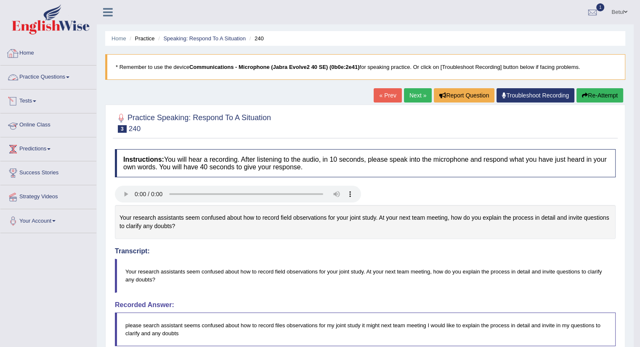
click at [30, 54] on link "Home" at bounding box center [48, 52] width 96 height 21
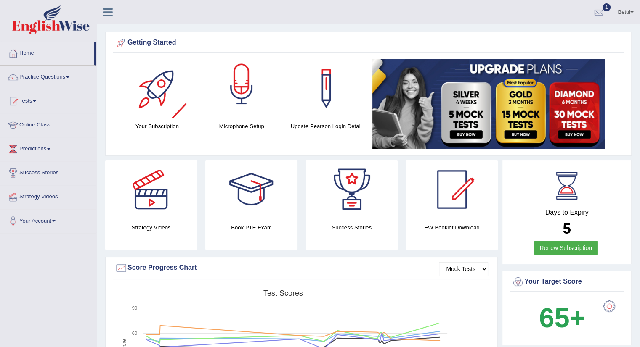
click at [245, 91] on div at bounding box center [241, 88] width 59 height 59
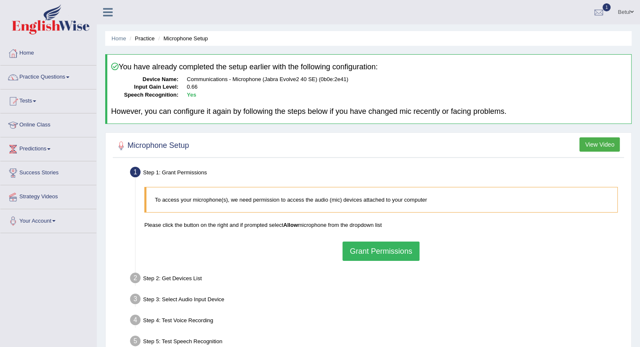
click at [394, 248] on button "Grant Permissions" at bounding box center [380, 251] width 77 height 19
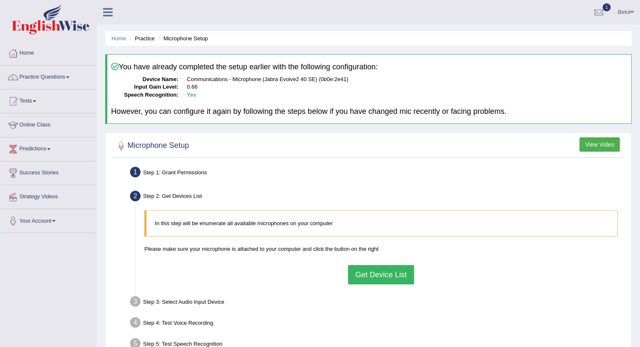
click at [352, 275] on button "Get Device List" at bounding box center [381, 274] width 66 height 19
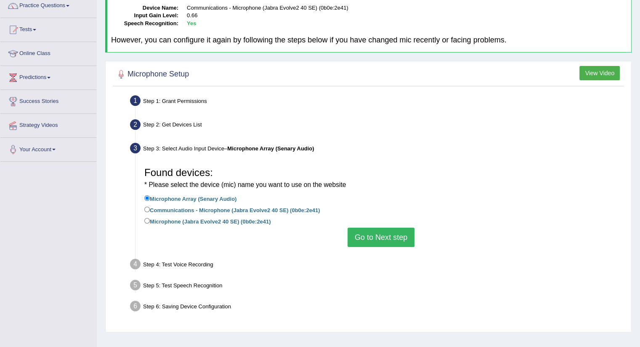
scroll to position [74, 0]
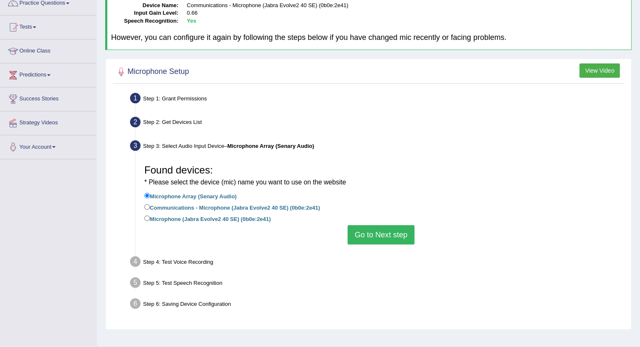
click at [284, 208] on label "Communications - Microphone (Jabra Evolve2 40 SE) (0b0e:2e41)" at bounding box center [232, 207] width 176 height 9
click at [150, 208] on input "Communications - Microphone (Jabra Evolve2 40 SE) (0b0e:2e41)" at bounding box center [146, 206] width 5 height 5
radio input "true"
click at [360, 232] on button "Go to Next step" at bounding box center [380, 234] width 67 height 19
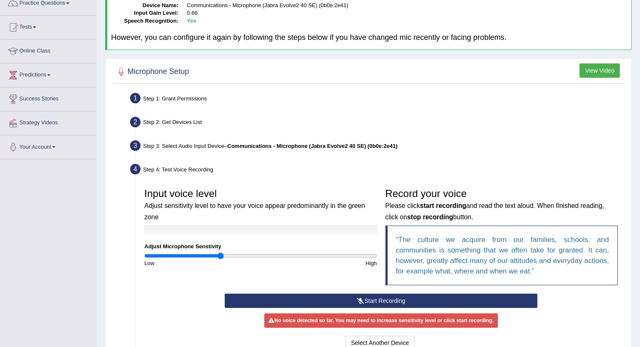
scroll to position [170, 0]
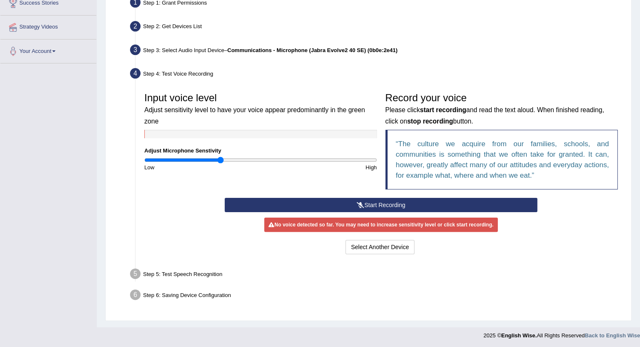
click at [331, 204] on button "Start Recording" at bounding box center [381, 205] width 312 height 14
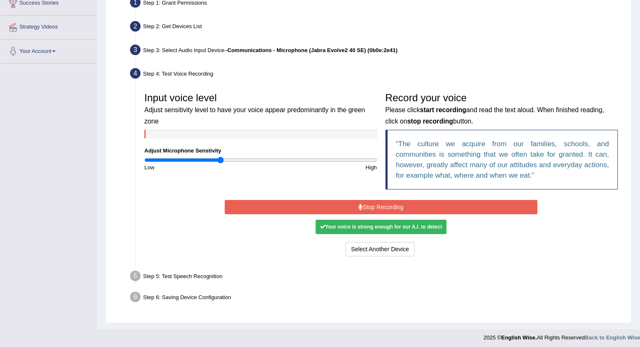
click at [352, 200] on button "Stop Recording" at bounding box center [381, 207] width 312 height 14
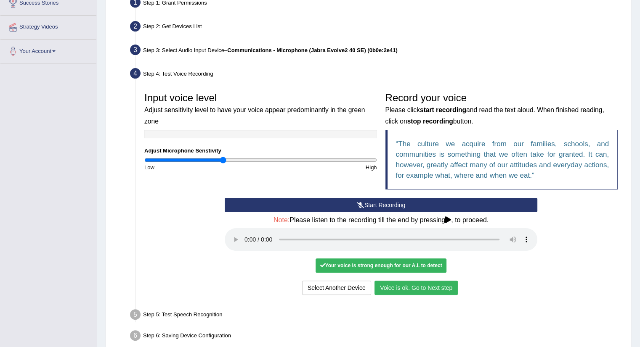
click at [222, 159] on input "range" at bounding box center [260, 160] width 233 height 7
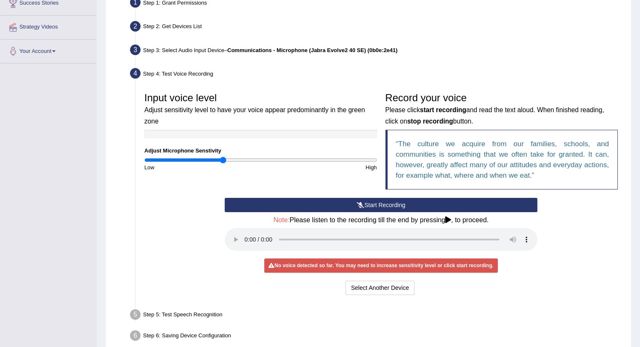
click at [347, 203] on button "Start Recording" at bounding box center [381, 205] width 312 height 14
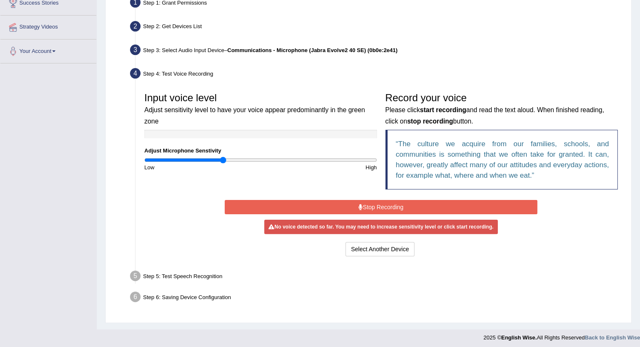
click at [347, 203] on button "Stop Recording" at bounding box center [381, 207] width 312 height 14
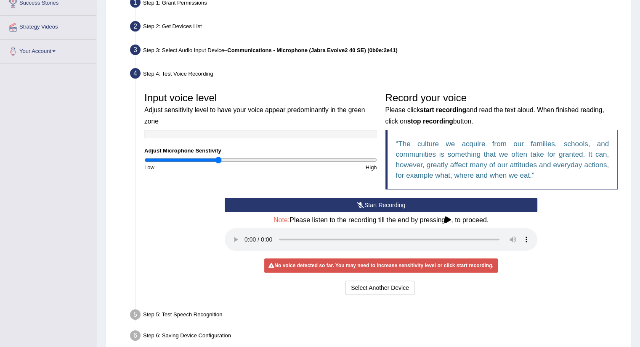
type input "0.64"
click at [219, 160] on input "range" at bounding box center [260, 160] width 233 height 7
click at [339, 203] on button "Start Recording" at bounding box center [381, 205] width 312 height 14
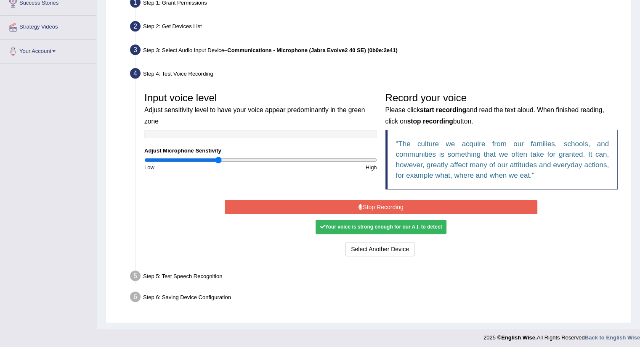
click at [364, 207] on button "Stop Recording" at bounding box center [381, 207] width 312 height 14
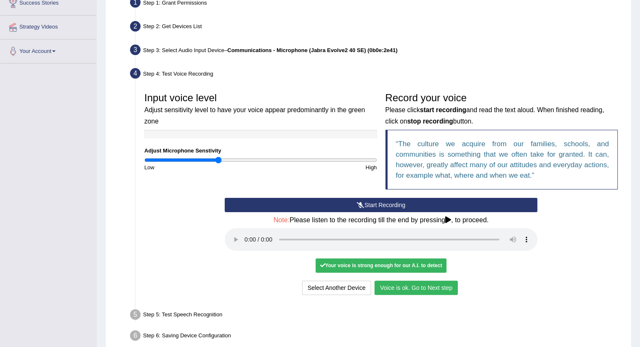
click at [413, 288] on button "Voice is ok. Go to Next step" at bounding box center [415, 288] width 83 height 14
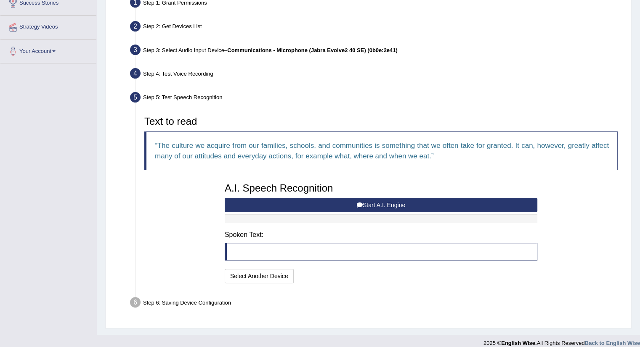
click at [352, 208] on button "Start A.I. Engine" at bounding box center [381, 205] width 312 height 14
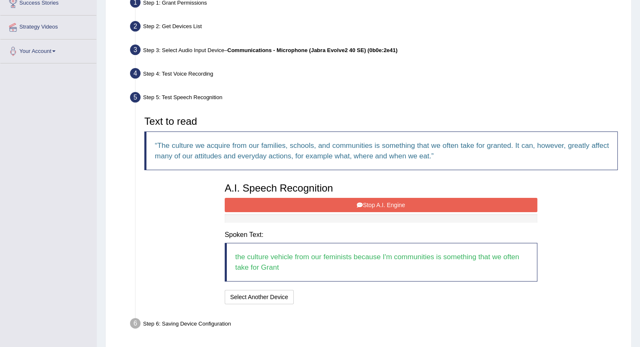
click at [345, 204] on button "Stop A.I. Engine" at bounding box center [381, 205] width 312 height 14
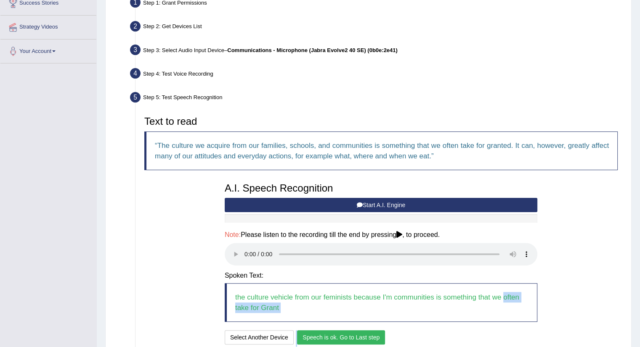
drag, startPoint x: 503, startPoint y: 295, endPoint x: 323, endPoint y: 334, distance: 184.2
click at [323, 334] on div "A.I. Speech Recognition Start A.I. Engine Stop A.I. Engine Note: Please listen …" at bounding box center [380, 263] width 321 height 169
click at [323, 334] on button "Speech is ok. Go to Last step" at bounding box center [341, 338] width 88 height 14
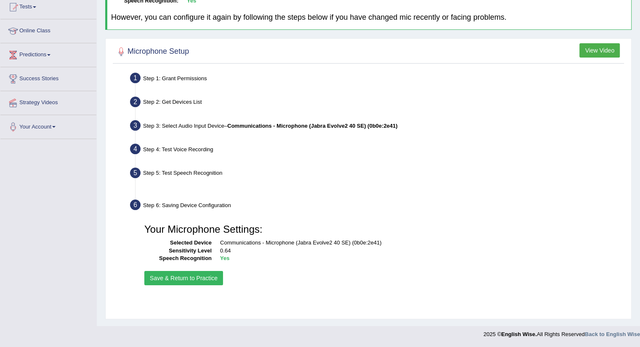
scroll to position [94, 0]
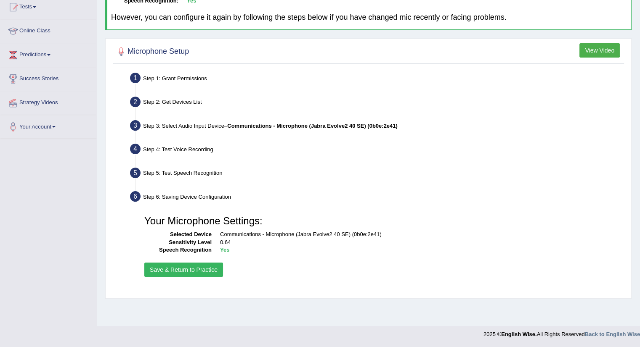
click at [170, 267] on button "Save & Return to Practice" at bounding box center [183, 270] width 79 height 14
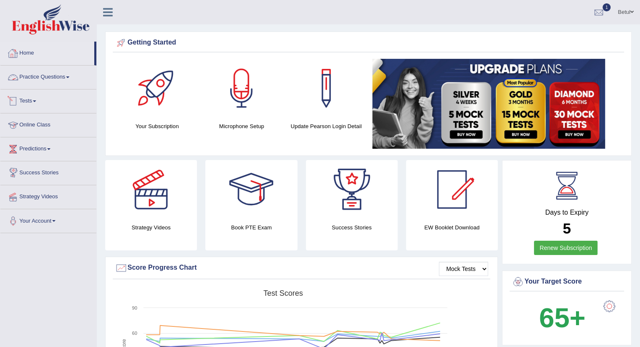
click at [30, 102] on link "Tests" at bounding box center [48, 100] width 96 height 21
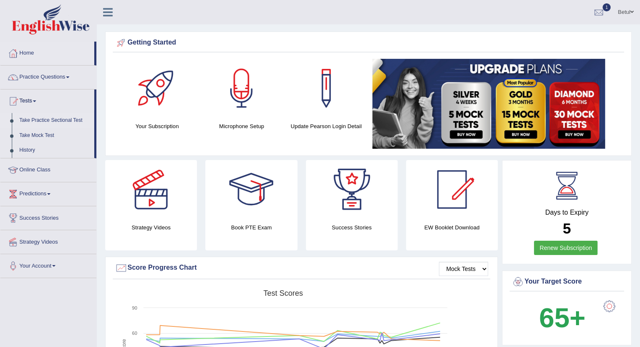
click at [42, 119] on link "Take Practice Sectional Test" at bounding box center [55, 120] width 79 height 15
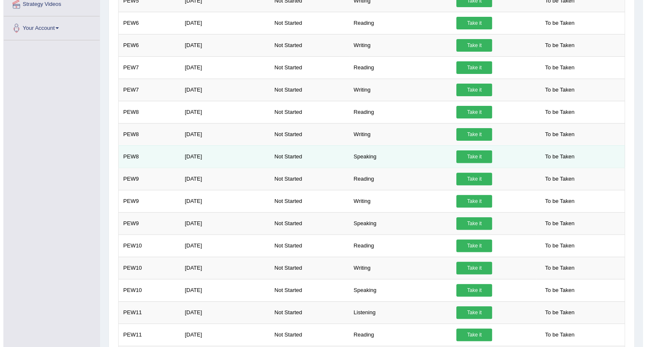
scroll to position [70, 0]
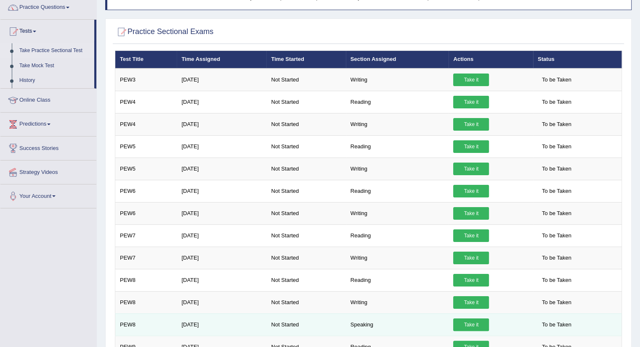
click at [460, 319] on link "Take it" at bounding box center [471, 325] width 36 height 13
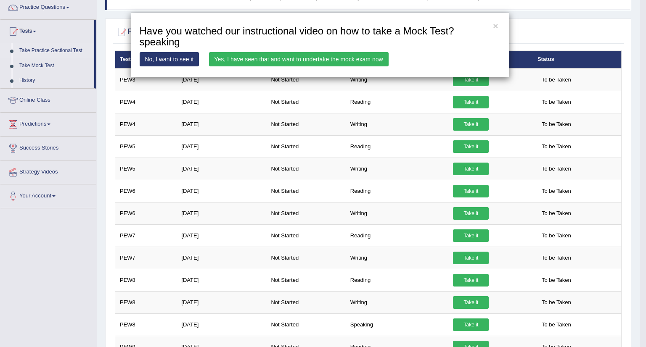
click at [367, 56] on link "Yes, I have seen that and want to undertake the mock exam now" at bounding box center [299, 59] width 180 height 14
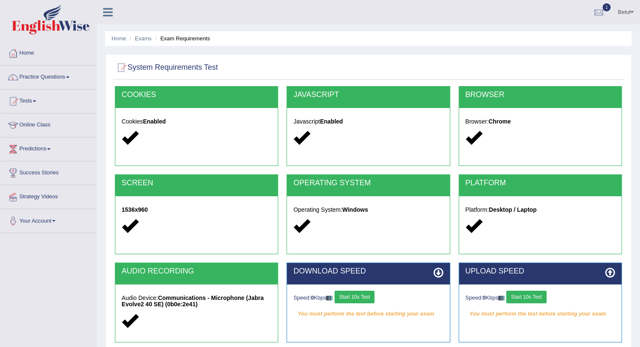
scroll to position [84, 0]
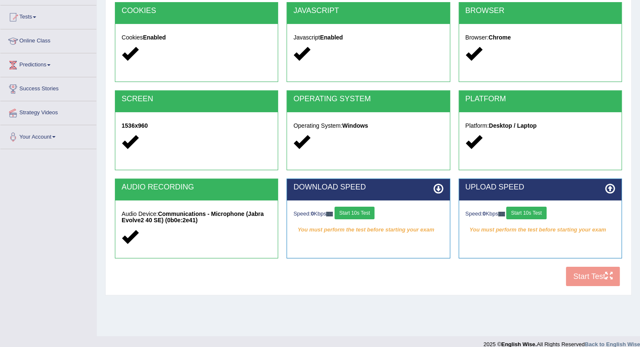
click at [352, 209] on button "Start 10s Test" at bounding box center [354, 213] width 40 height 13
click at [541, 215] on button "Start 10s Test" at bounding box center [526, 213] width 40 height 13
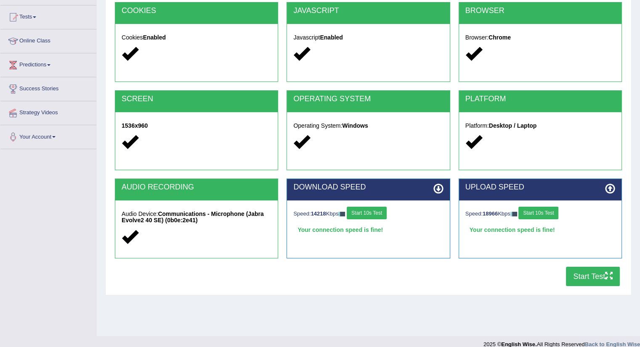
click at [593, 270] on button "Start Test" at bounding box center [593, 276] width 54 height 19
